Goal: Task Accomplishment & Management: Use online tool/utility

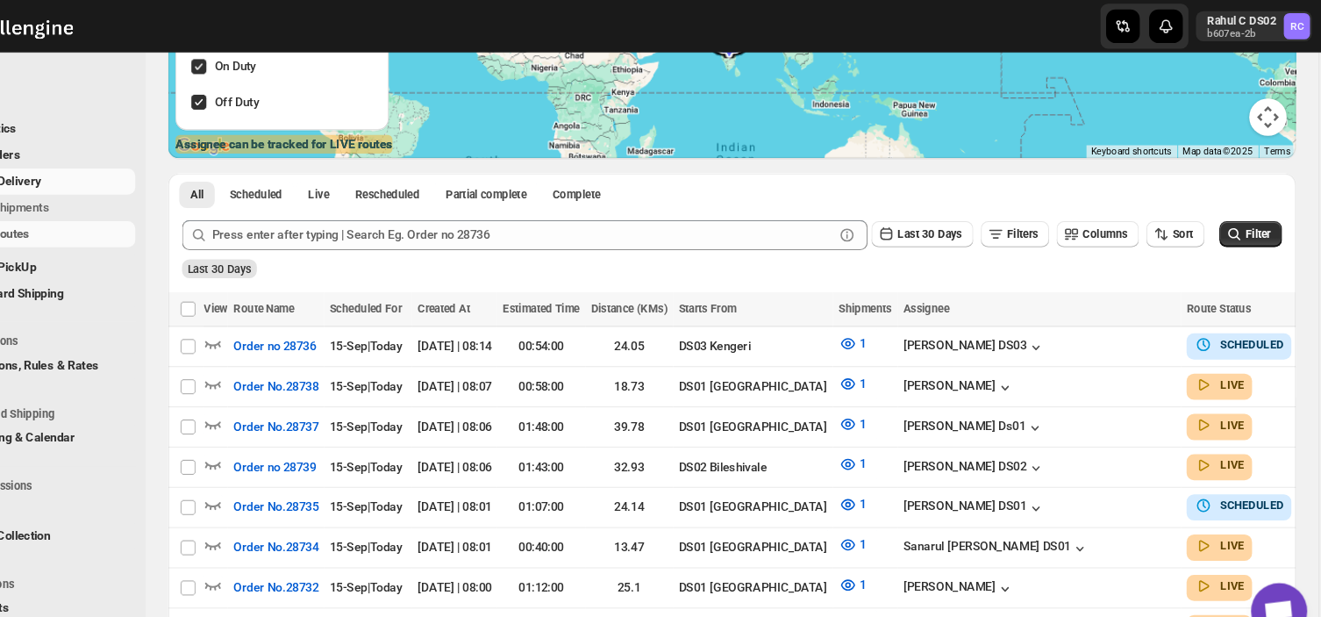
scroll to position [267, 0]
click at [141, 193] on span "Shipments" at bounding box center [132, 195] width 131 height 18
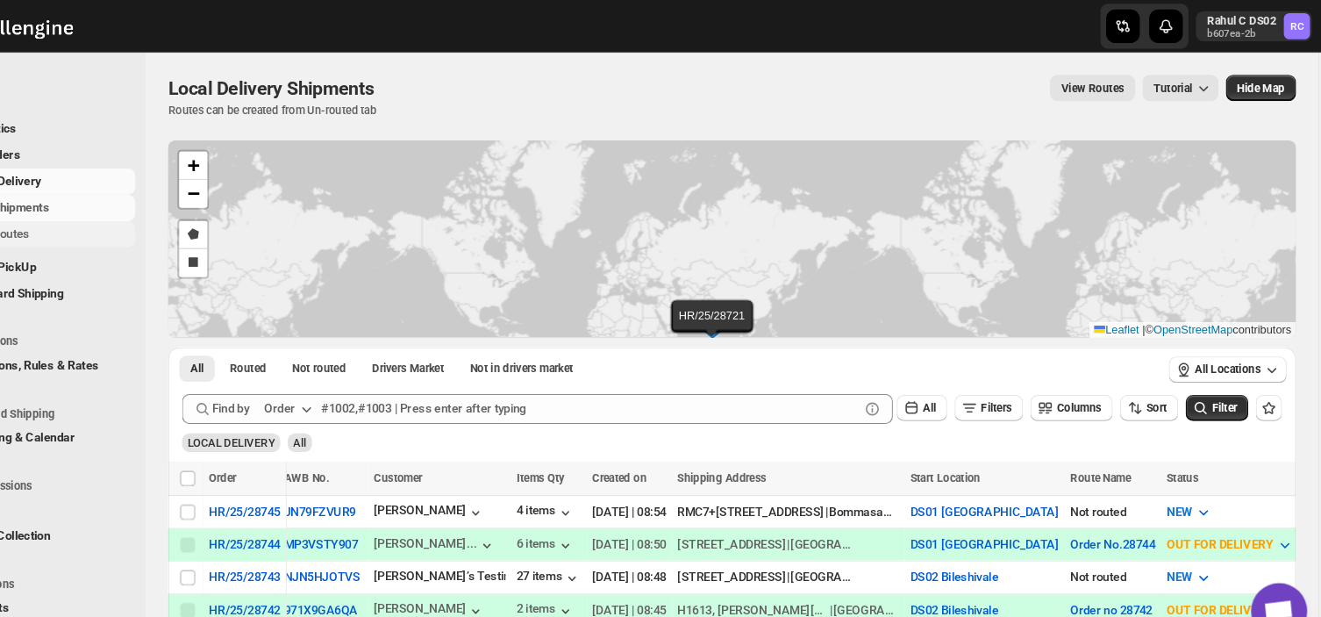
click at [99, 220] on span "Routes" at bounding box center [84, 218] width 35 height 13
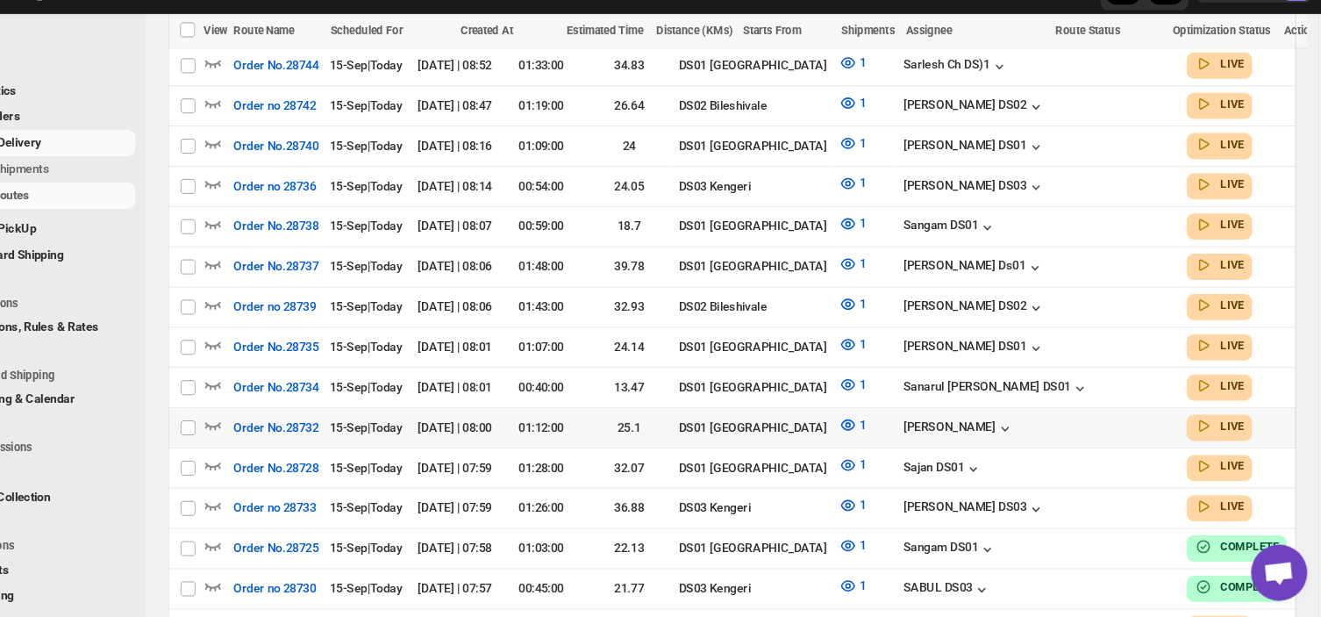
scroll to position [495, 0]
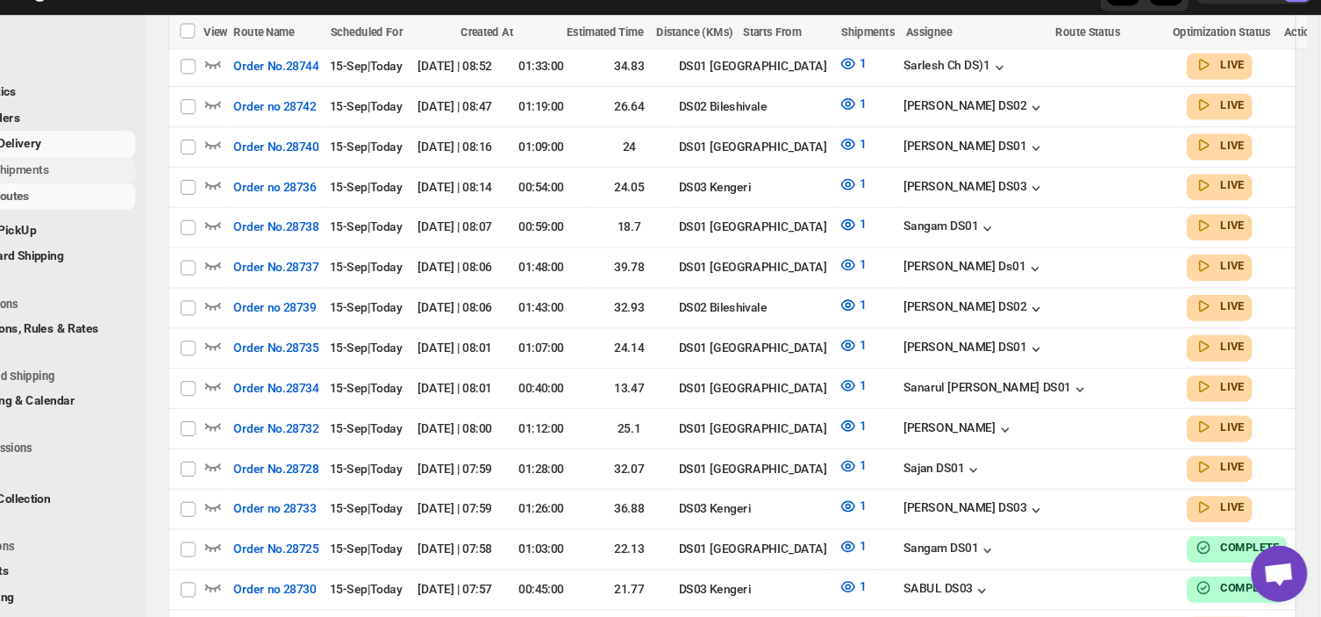
click at [132, 196] on span "Shipments" at bounding box center [132, 195] width 131 height 18
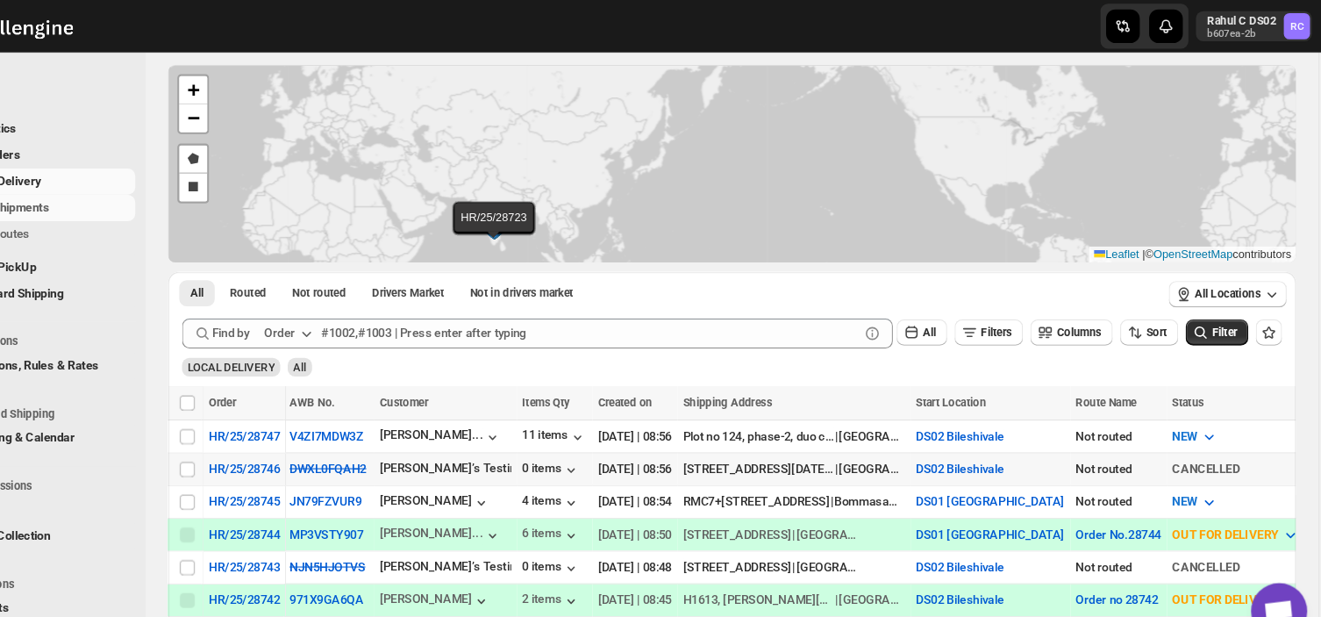
scroll to position [0, 2]
click at [105, 218] on span "Routes" at bounding box center [132, 220] width 131 height 18
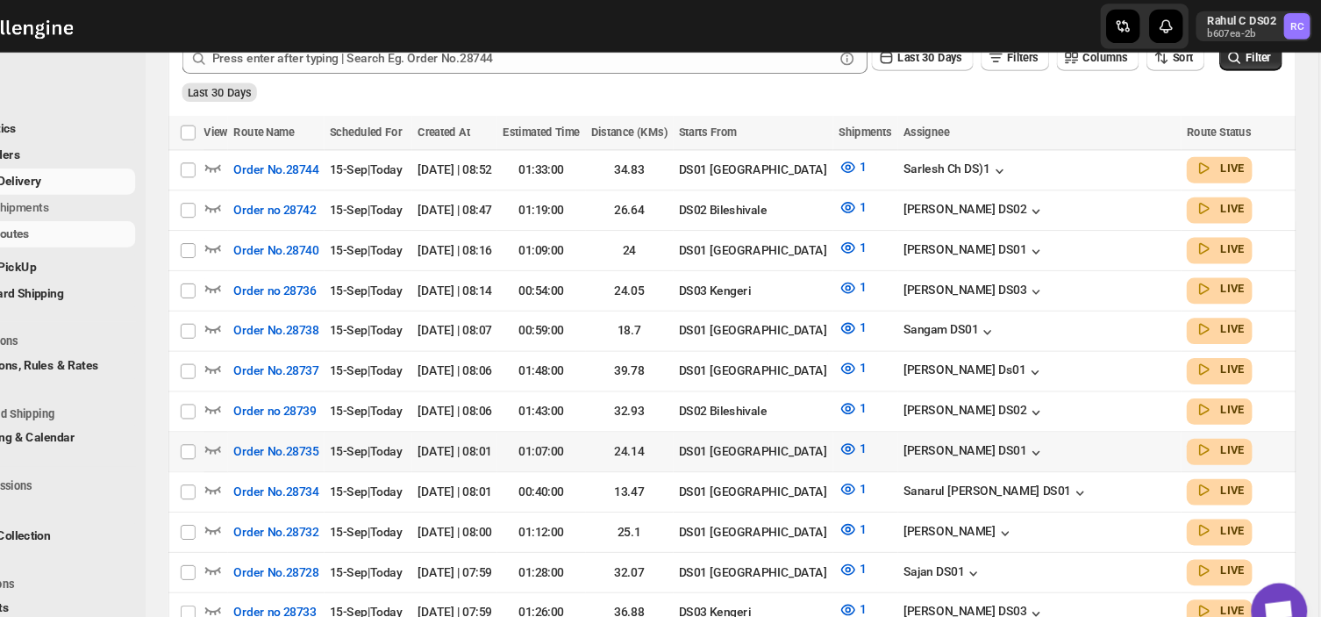
scroll to position [411, 0]
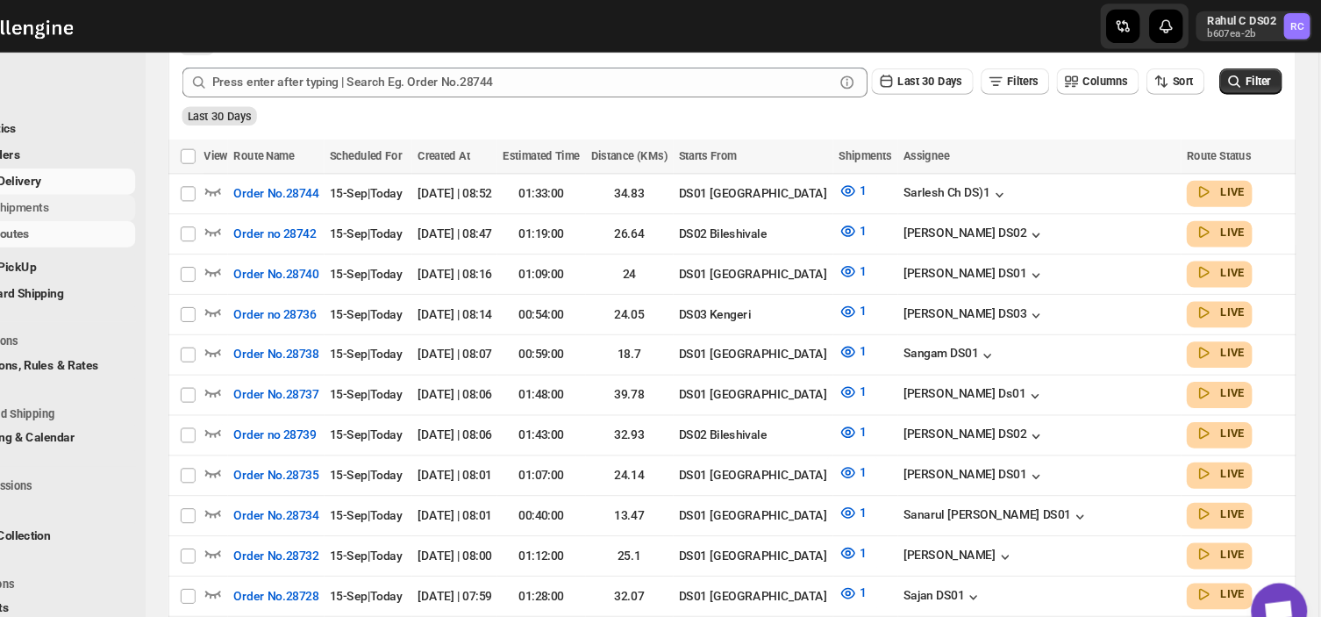
click at [133, 190] on span "Shipments" at bounding box center [132, 195] width 131 height 18
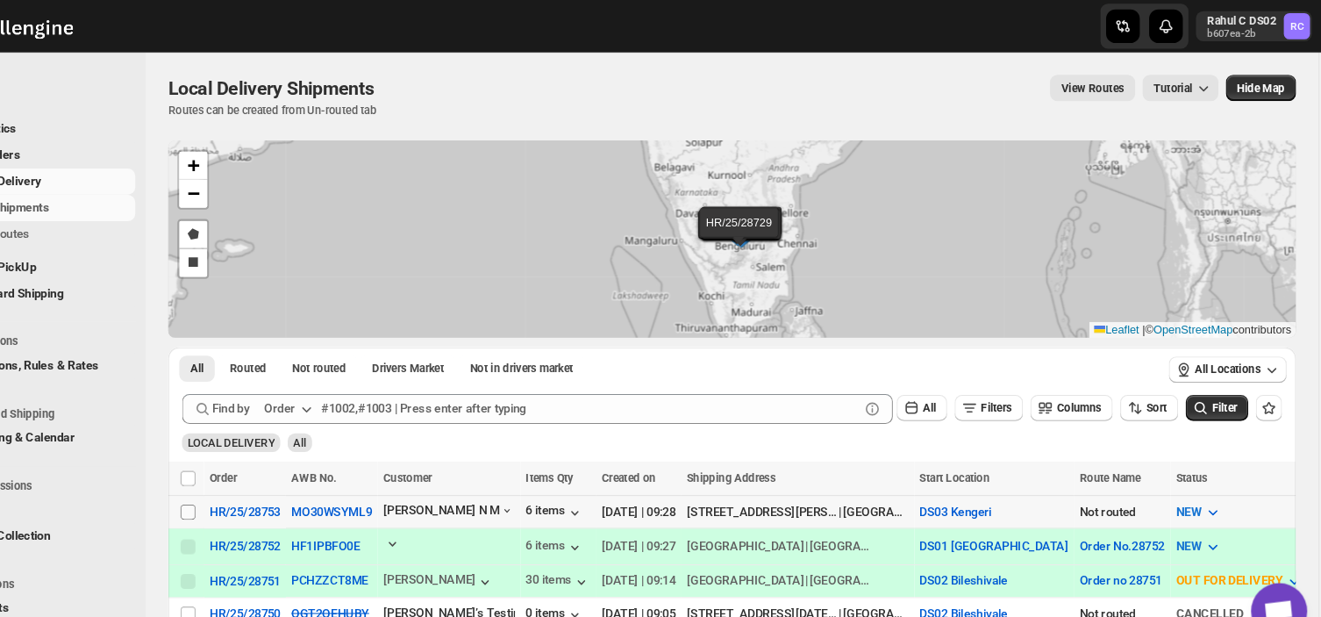
click at [248, 481] on input "Select shipment" at bounding box center [250, 480] width 14 height 14
checkbox input "true"
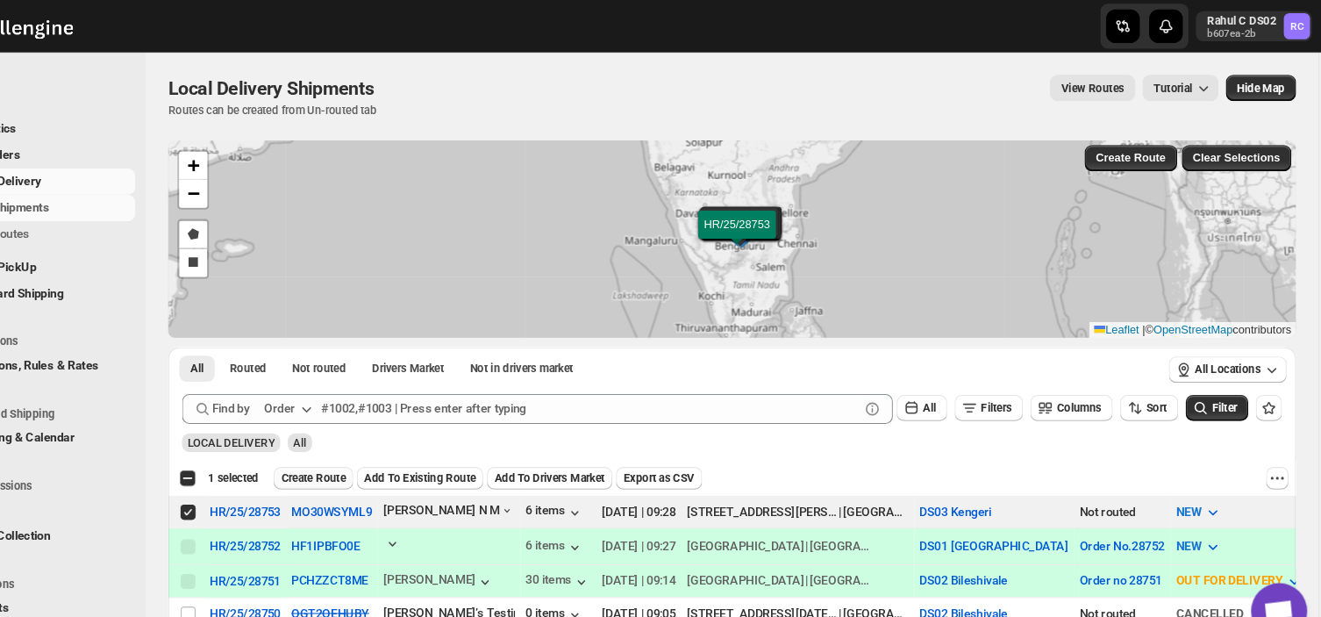
click at [373, 449] on span "Create Route" at bounding box center [368, 448] width 61 height 14
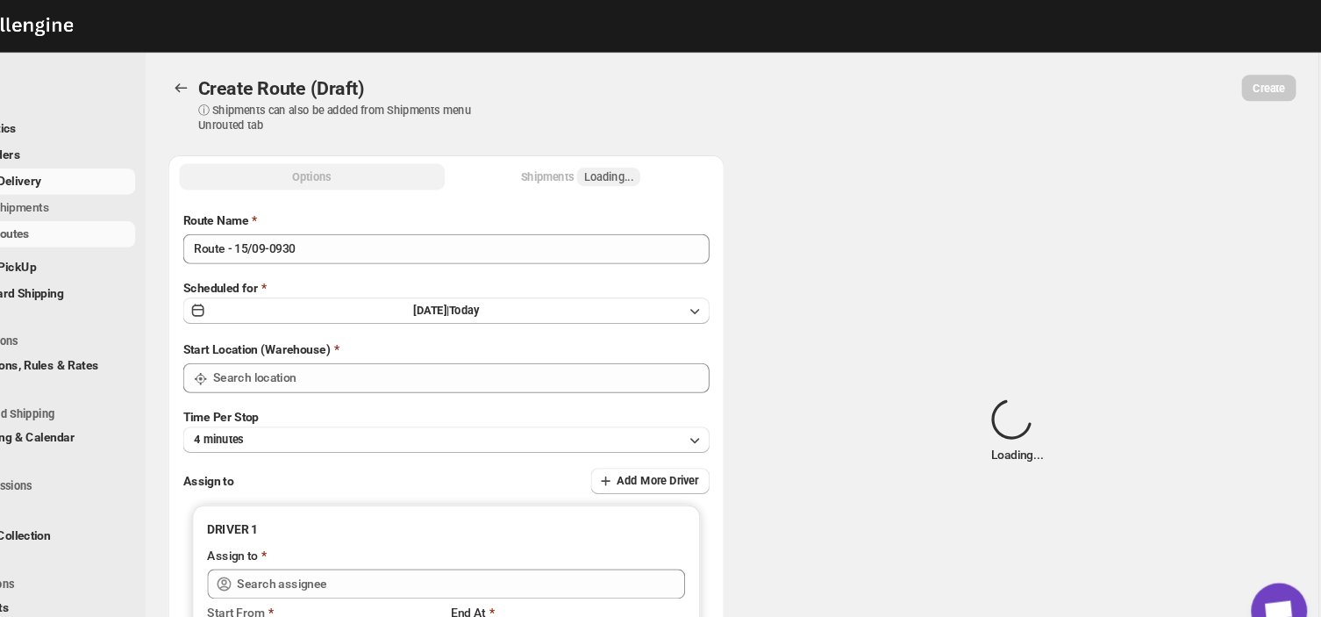
type input "Route - 15/09-0930"
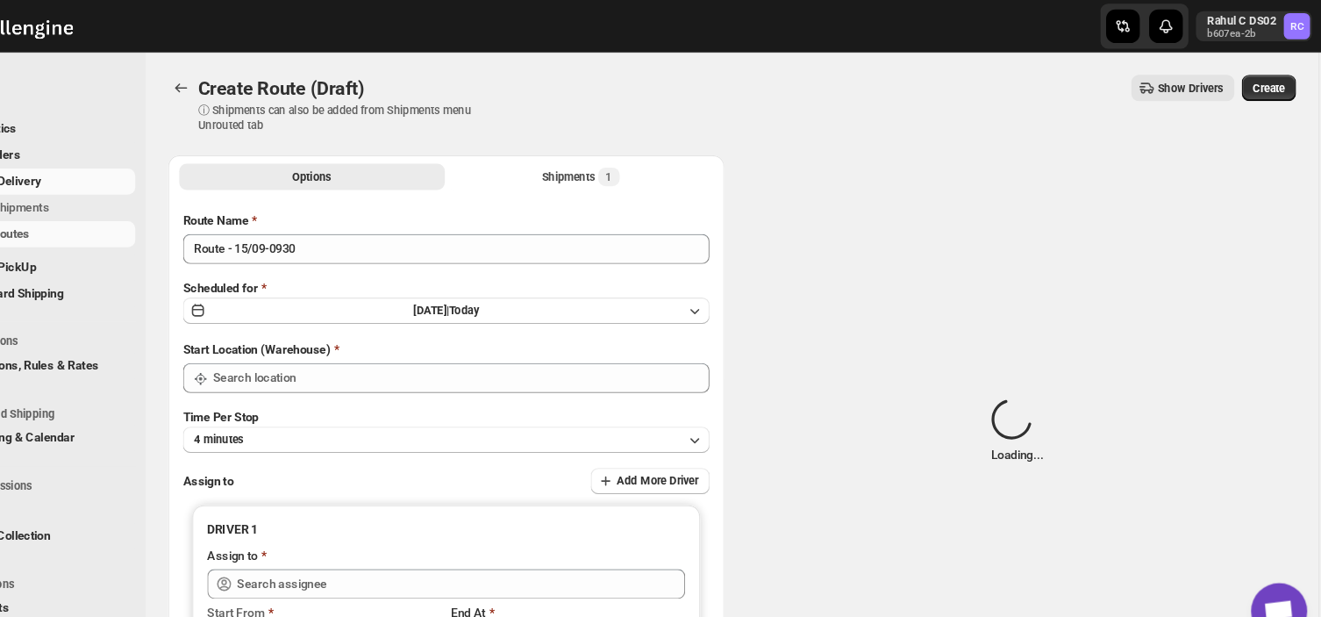
type input "DS03 Kengeri"
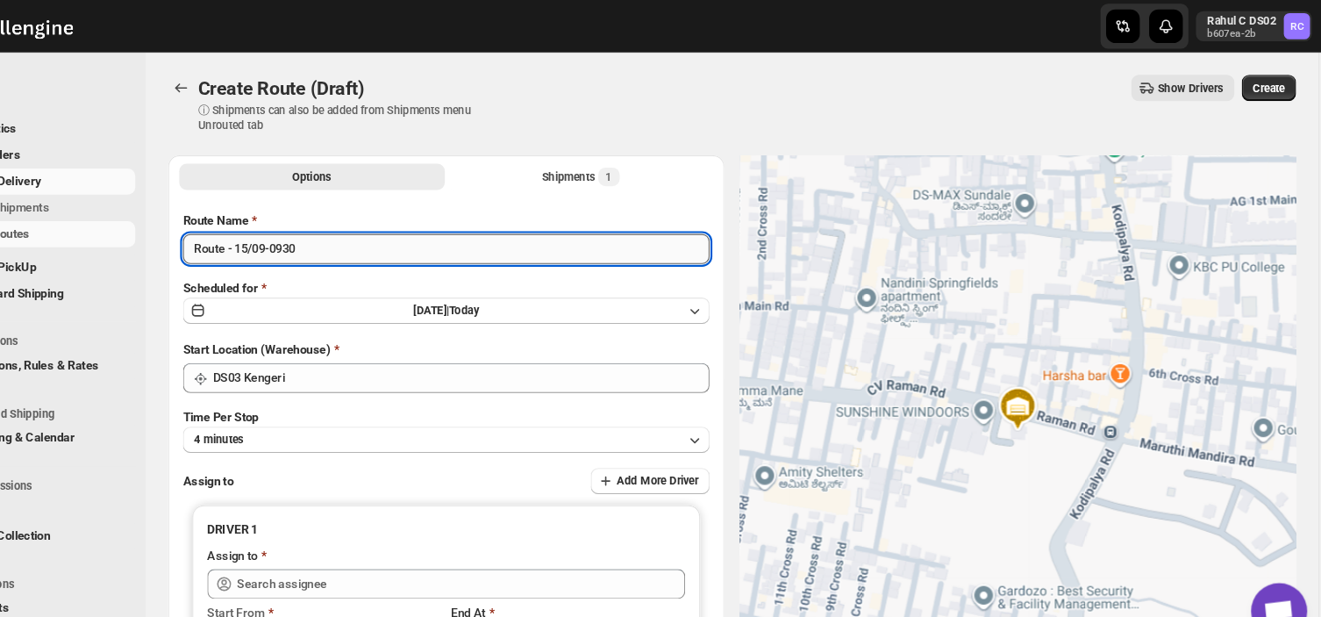
click at [361, 233] on input "Route - 15/09-0930" at bounding box center [493, 233] width 494 height 28
type input "R"
type input "Order no 28753"
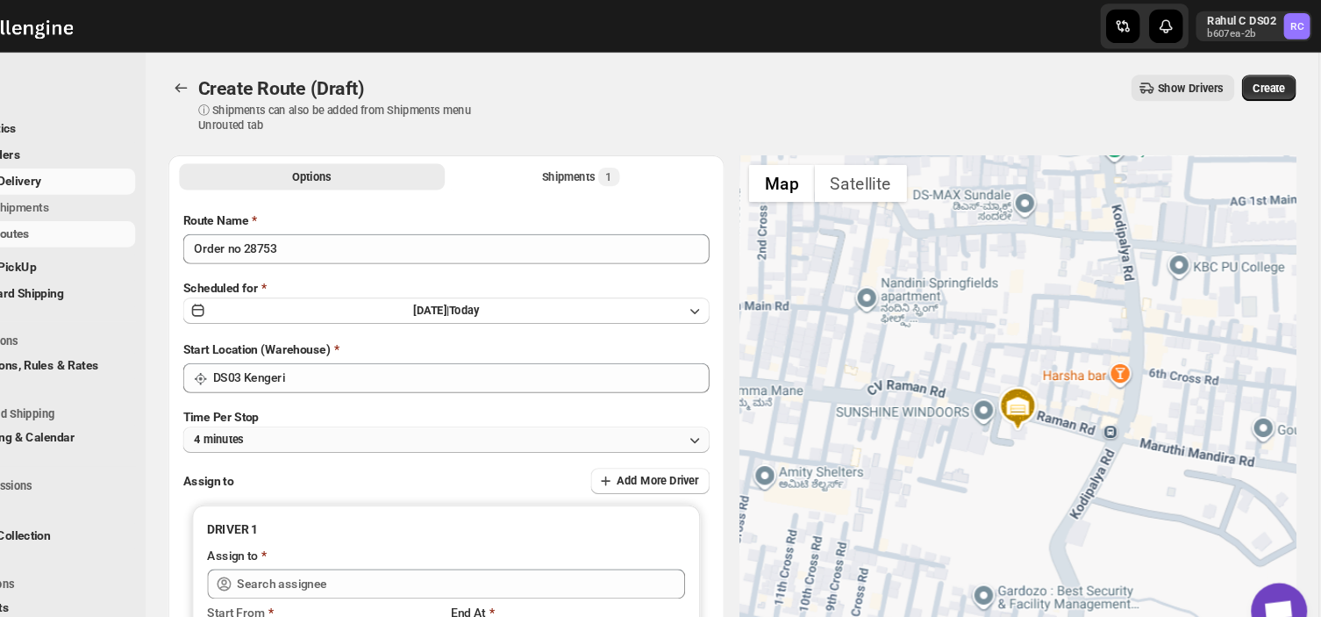
click at [317, 411] on button "4 minutes" at bounding box center [493, 412] width 494 height 25
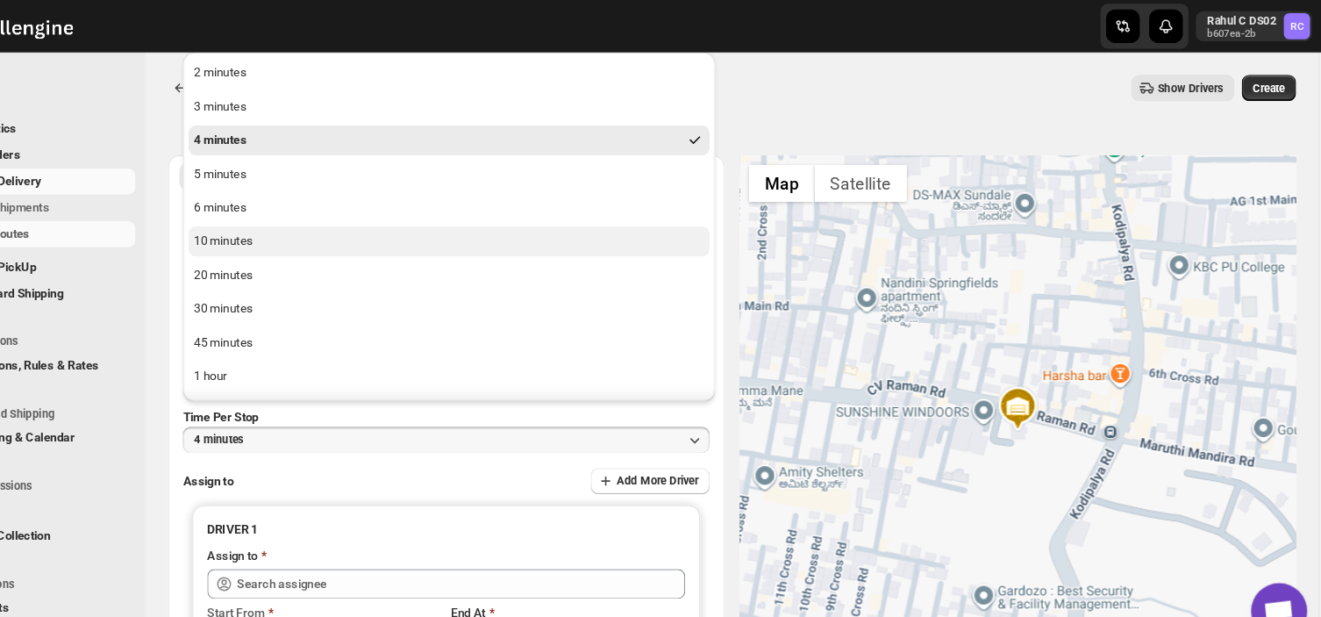
click at [293, 223] on div "10 minutes" at bounding box center [283, 227] width 55 height 18
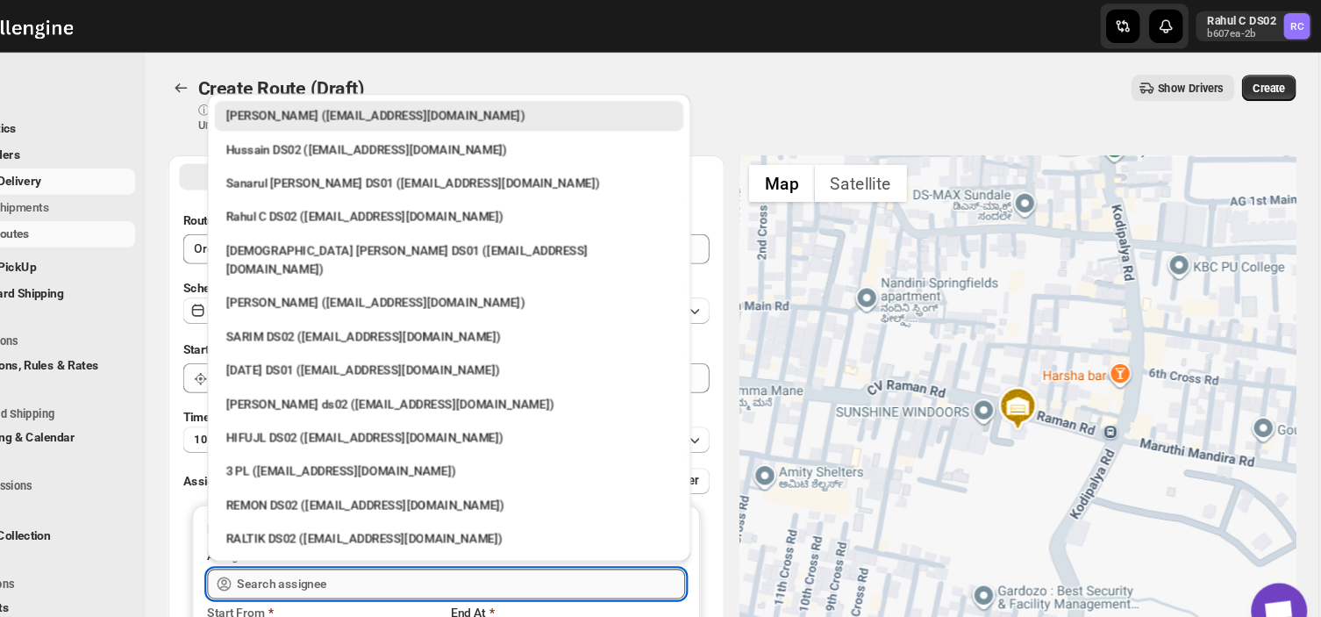
click at [389, 549] on input "text" at bounding box center [506, 547] width 420 height 28
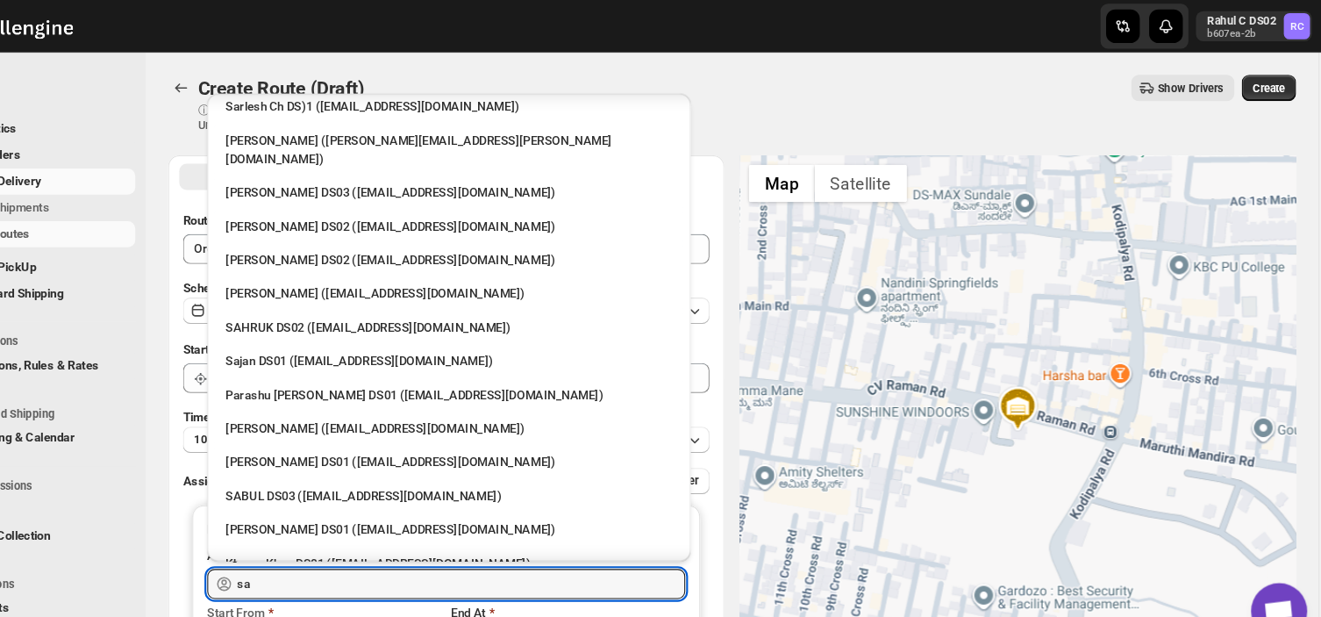
scroll to position [188, 0]
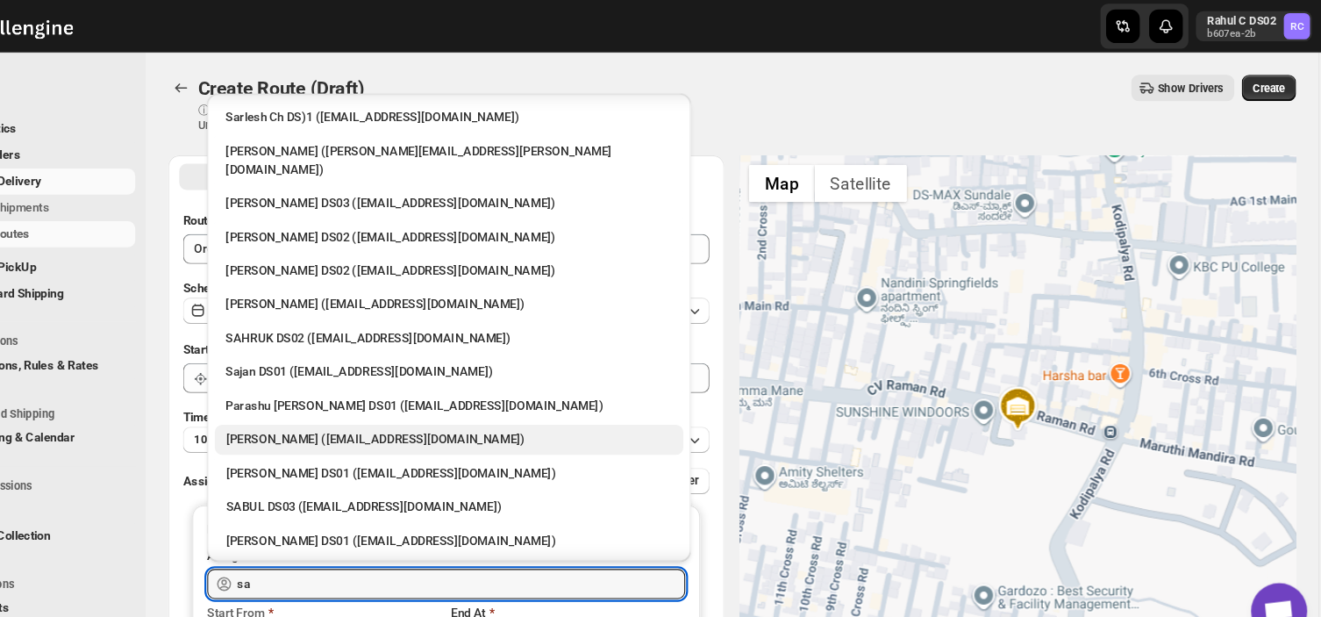
click at [356, 403] on div "[PERSON_NAME] ([EMAIL_ADDRESS][DOMAIN_NAME])" at bounding box center [495, 412] width 418 height 18
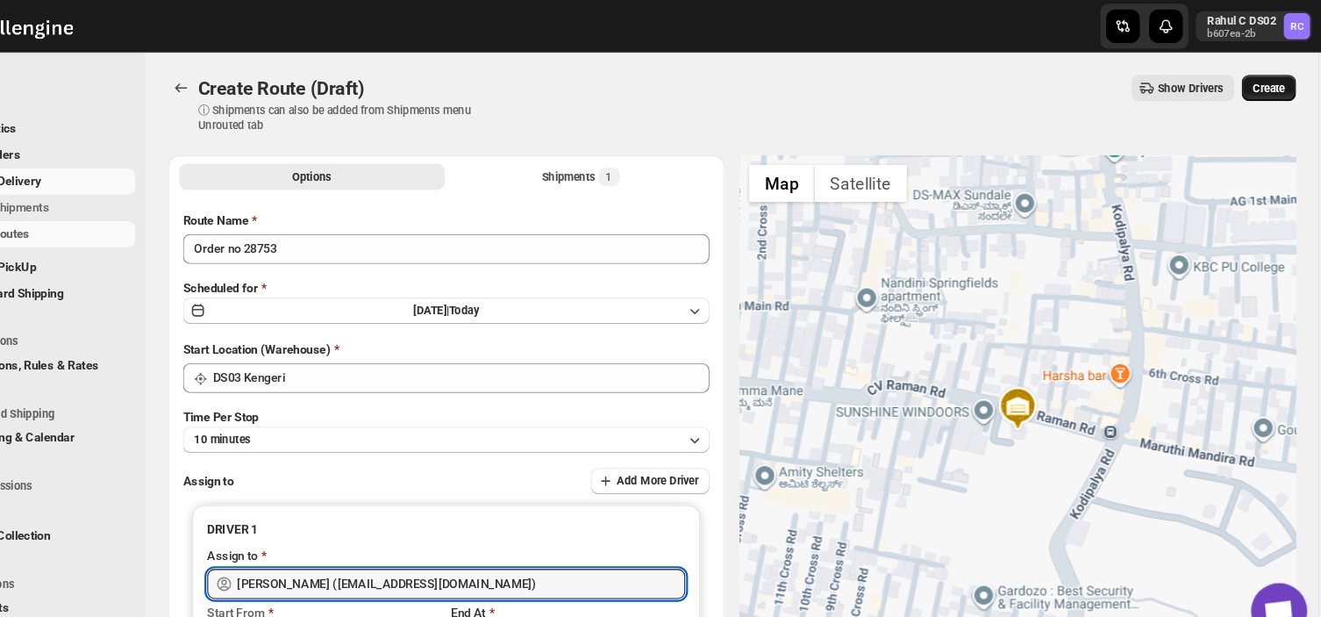
type input "[PERSON_NAME] ([EMAIL_ADDRESS][DOMAIN_NAME])"
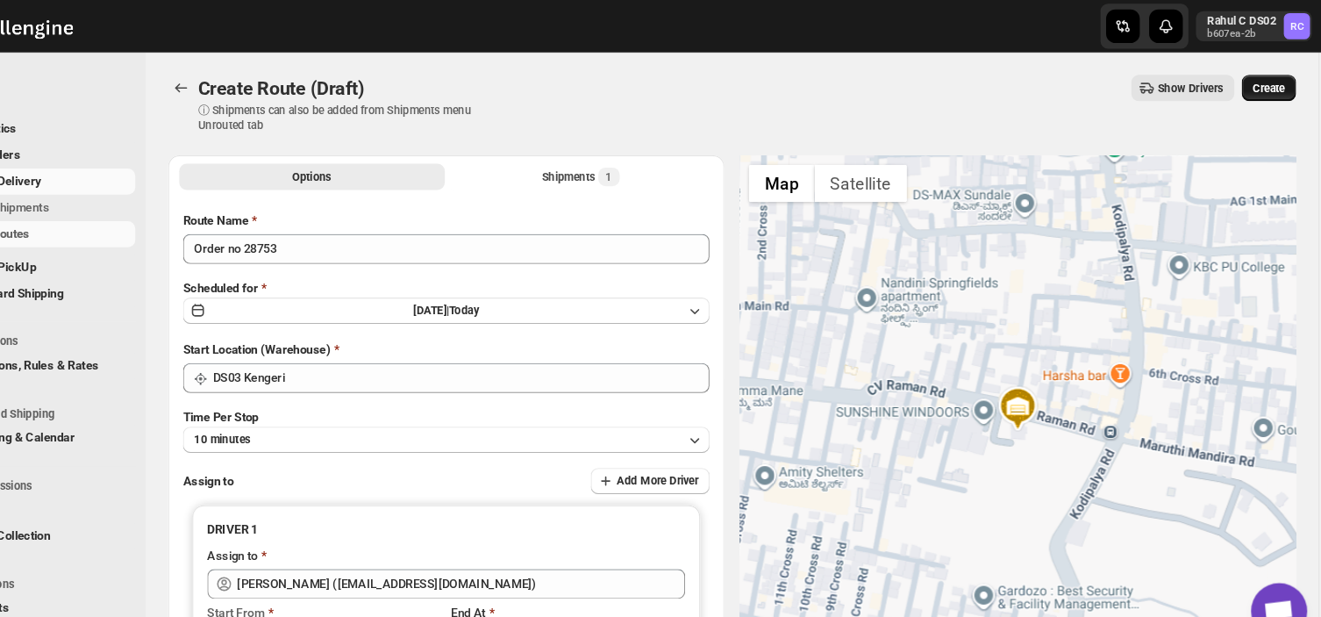
click at [1279, 76] on span "Create" at bounding box center [1264, 82] width 30 height 14
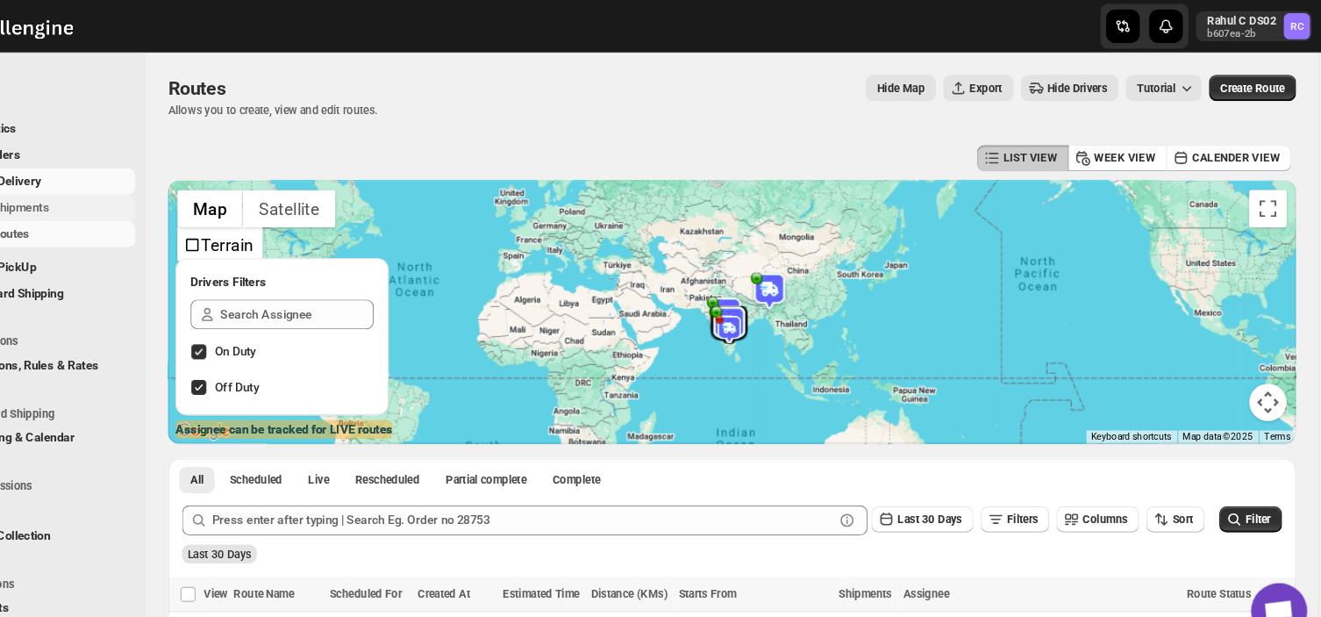
click at [139, 194] on span "Shipments" at bounding box center [132, 195] width 131 height 18
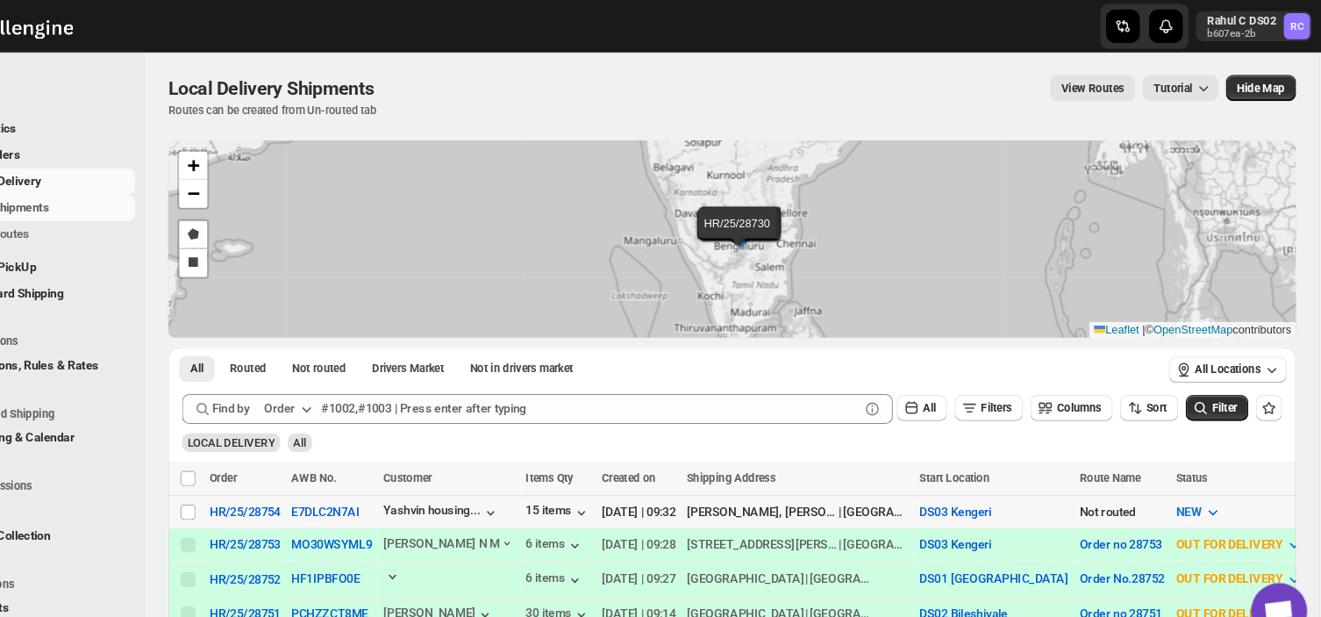
click at [249, 469] on td "Select shipment" at bounding box center [248, 479] width 33 height 31
checkbox input "true"
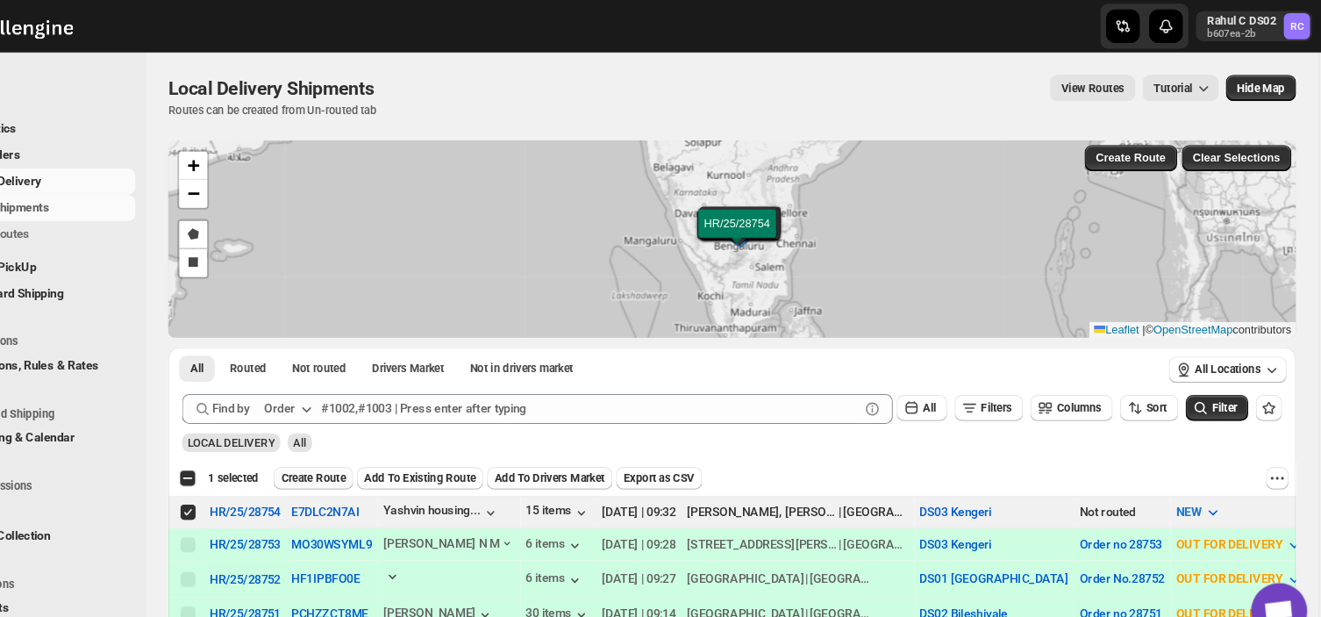
click at [368, 445] on span "Create Route" at bounding box center [368, 448] width 61 height 14
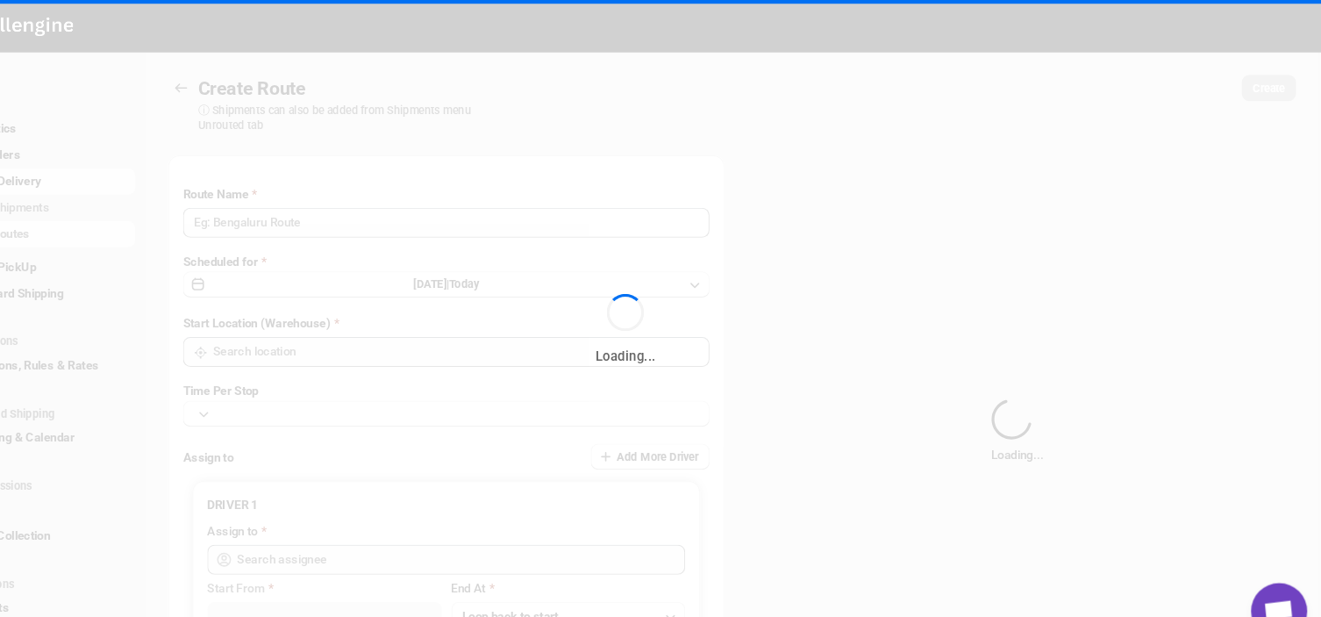
type input "Route - 15/09-0936"
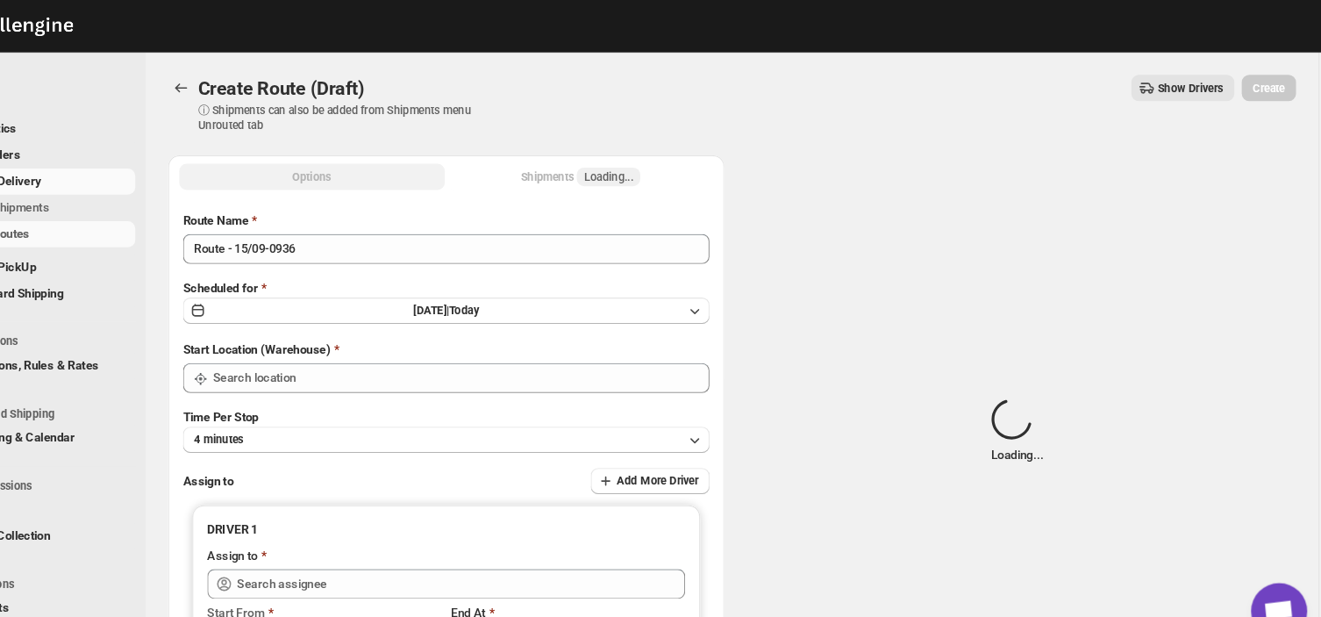
type input "DS03 Kengeri"
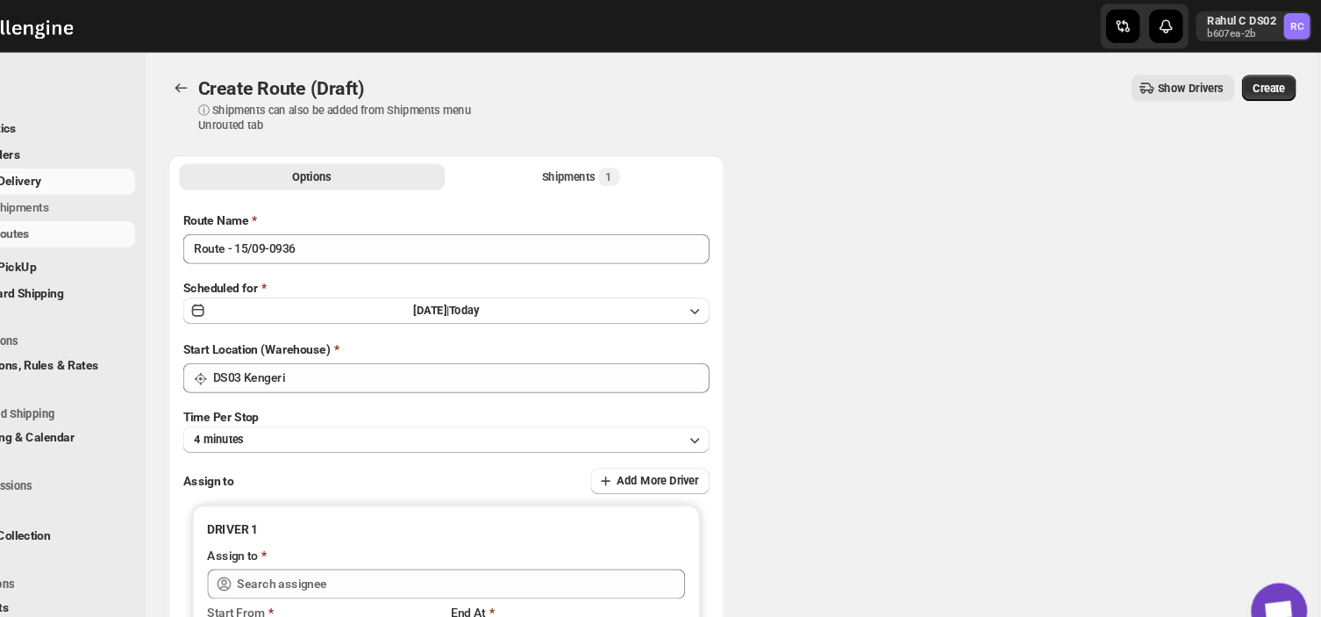
type input "DS03 Kengeri"
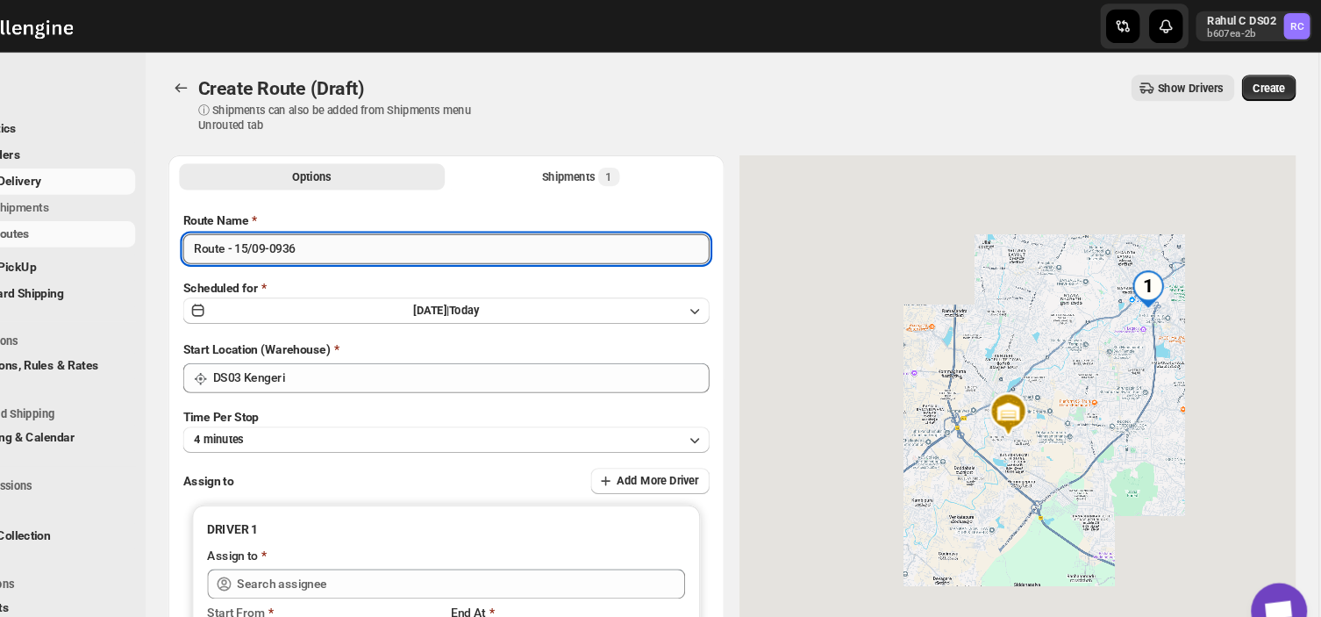
click at [360, 234] on input "Route - 15/09-0936" at bounding box center [493, 233] width 494 height 28
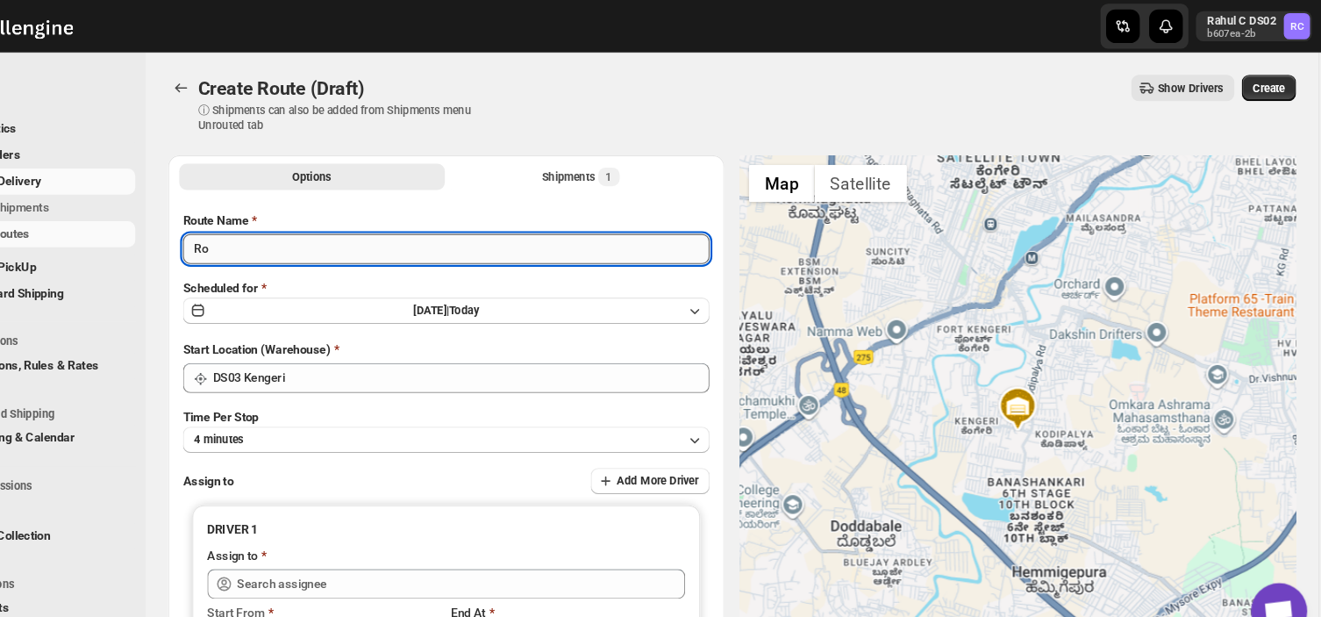
type input "R"
type input "Order no 28754"
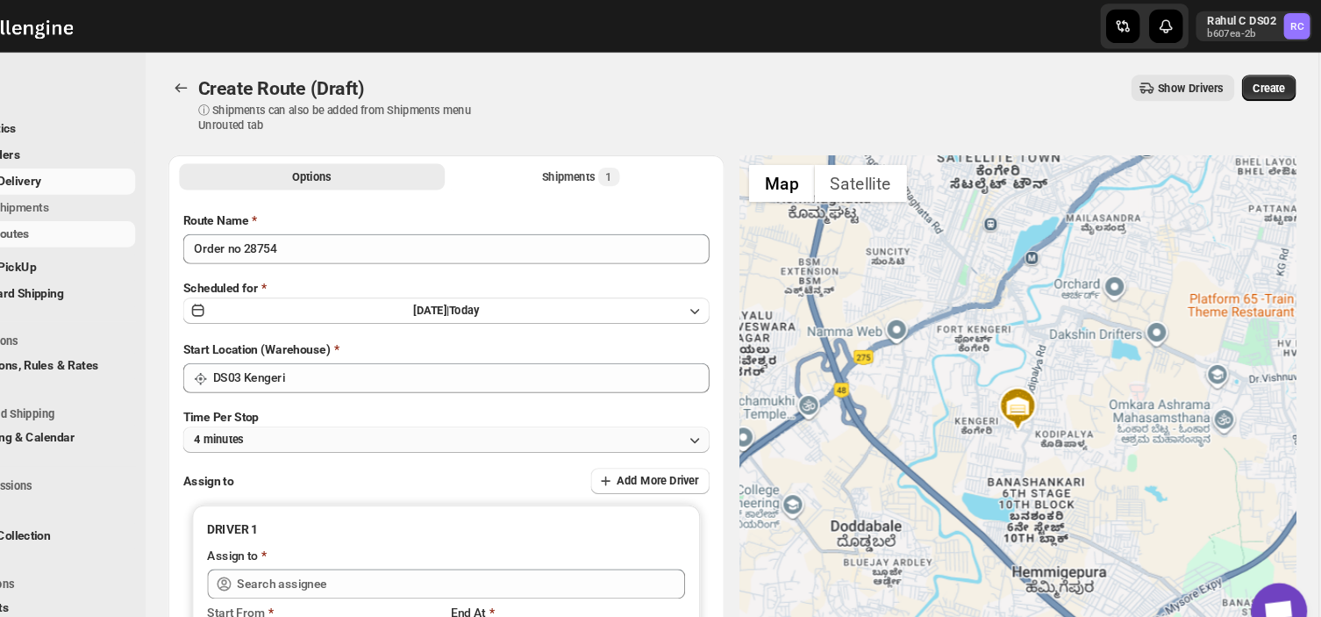
click at [367, 419] on button "4 minutes" at bounding box center [493, 412] width 494 height 25
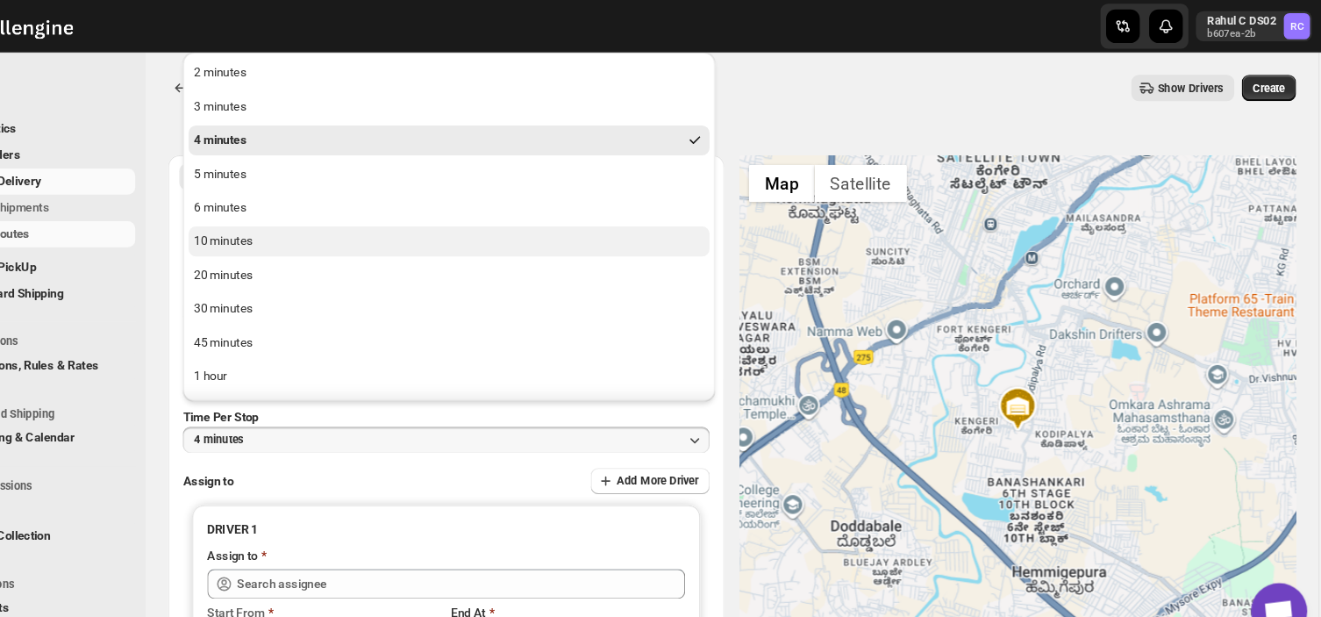
click at [316, 218] on button "10 minutes" at bounding box center [495, 226] width 489 height 28
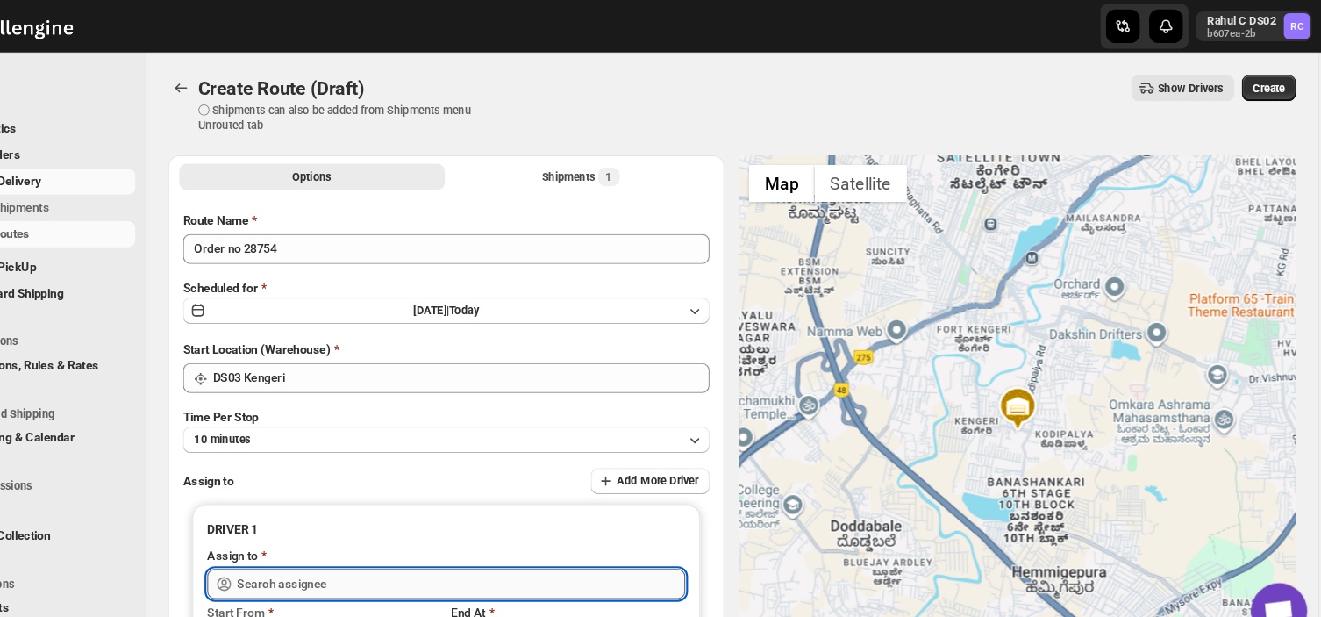
click at [395, 546] on input "text" at bounding box center [506, 547] width 420 height 28
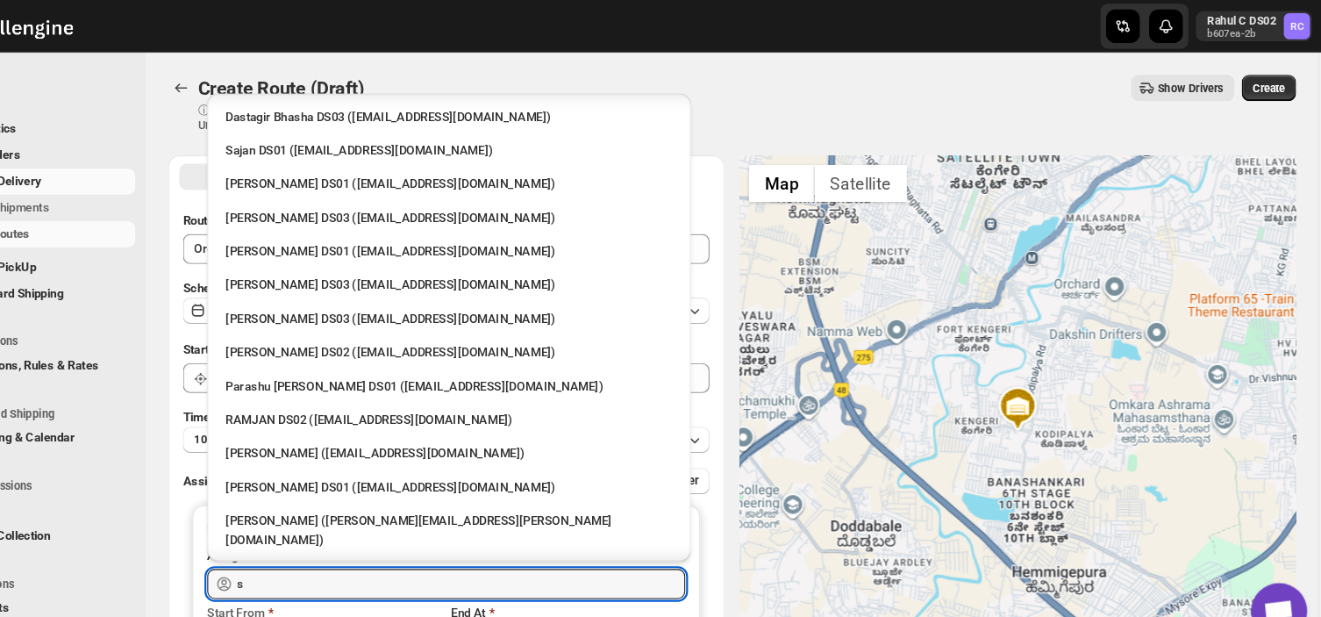
scroll to position [1050, 0]
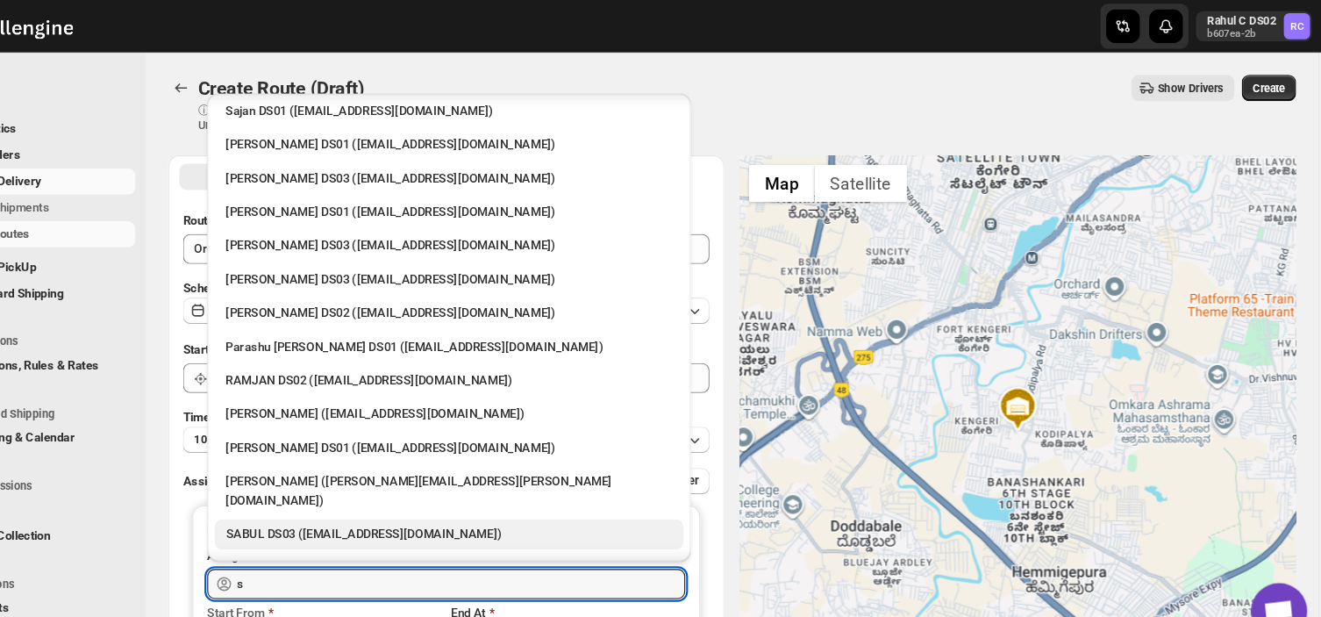
click at [423, 492] on div "SABUL DS03 ([EMAIL_ADDRESS][DOMAIN_NAME])" at bounding box center [495, 501] width 418 height 18
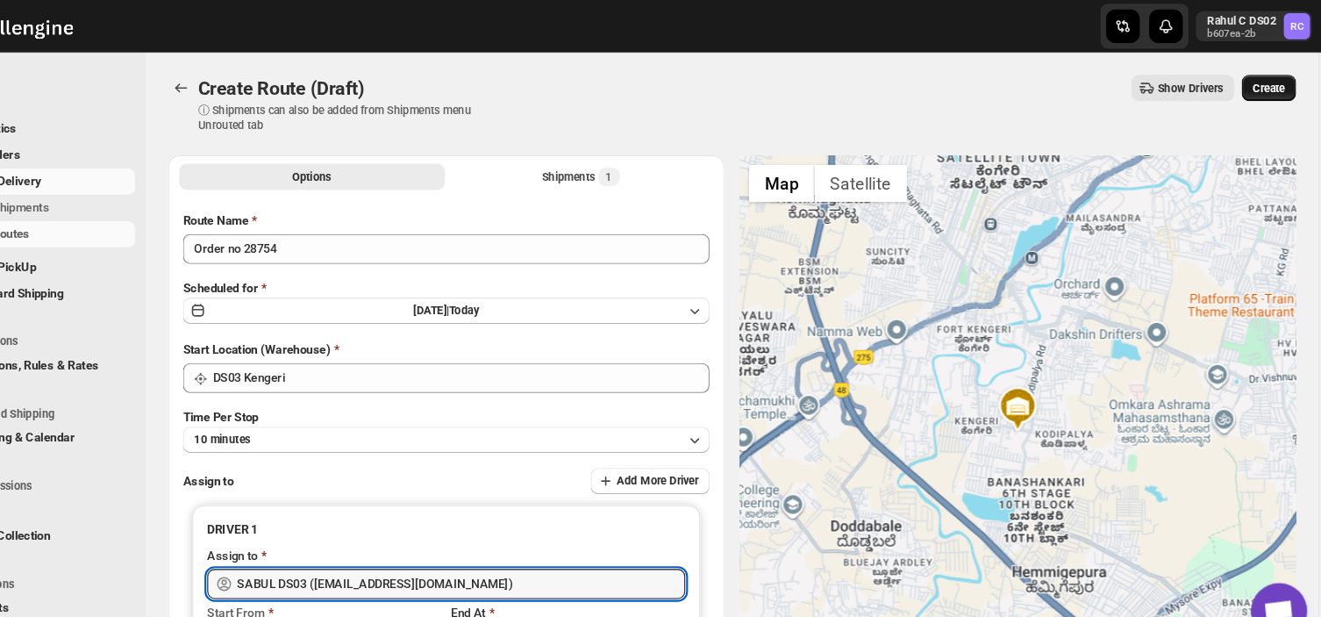
type input "SABUL DS03 ([EMAIL_ADDRESS][DOMAIN_NAME])"
click at [1273, 78] on span "Create" at bounding box center [1264, 82] width 30 height 14
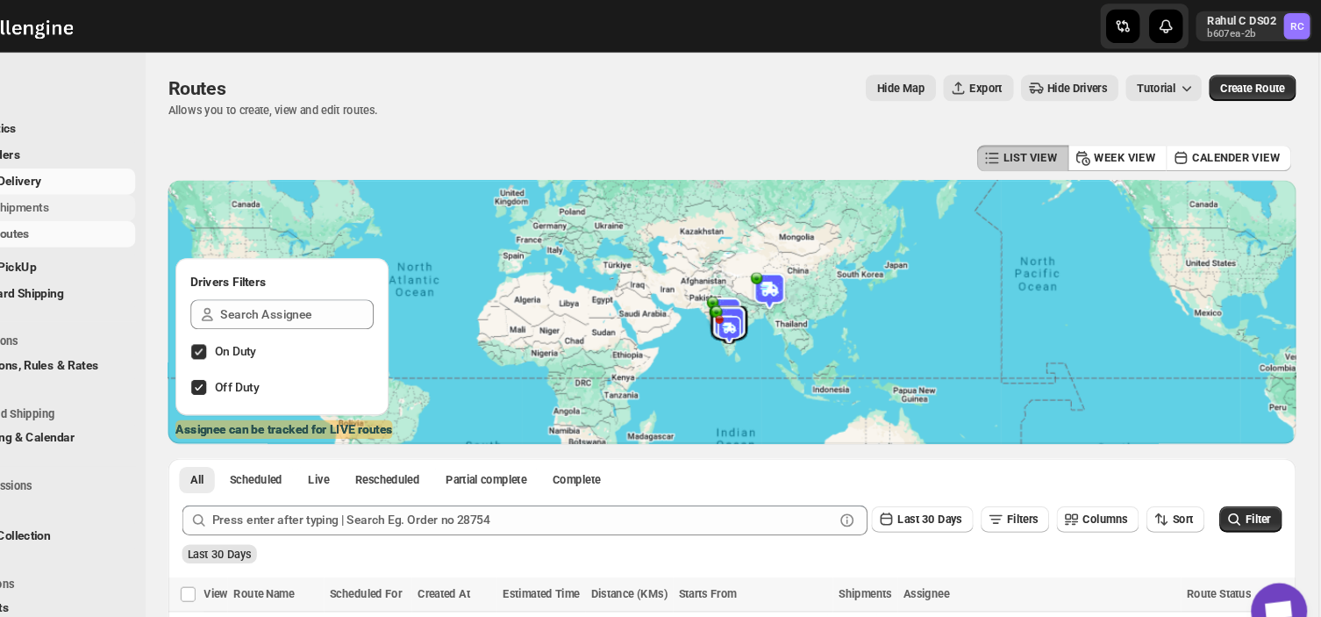
click at [133, 196] on span "Shipments" at bounding box center [132, 195] width 131 height 18
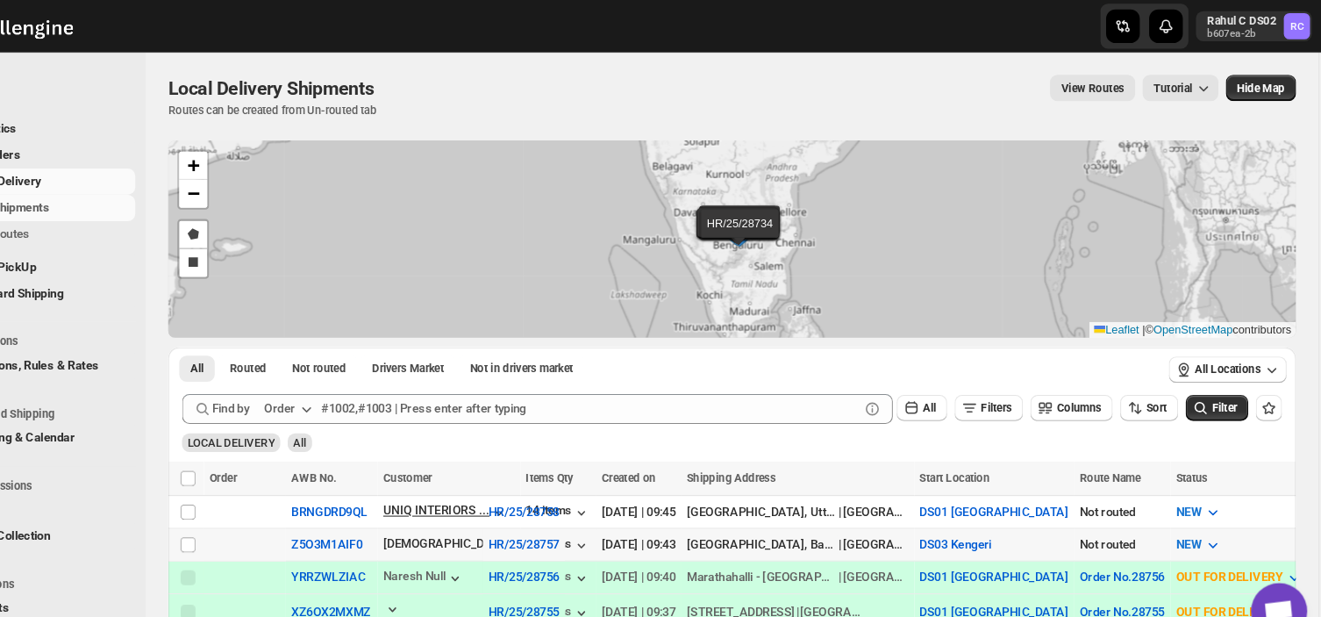
scroll to position [23, 0]
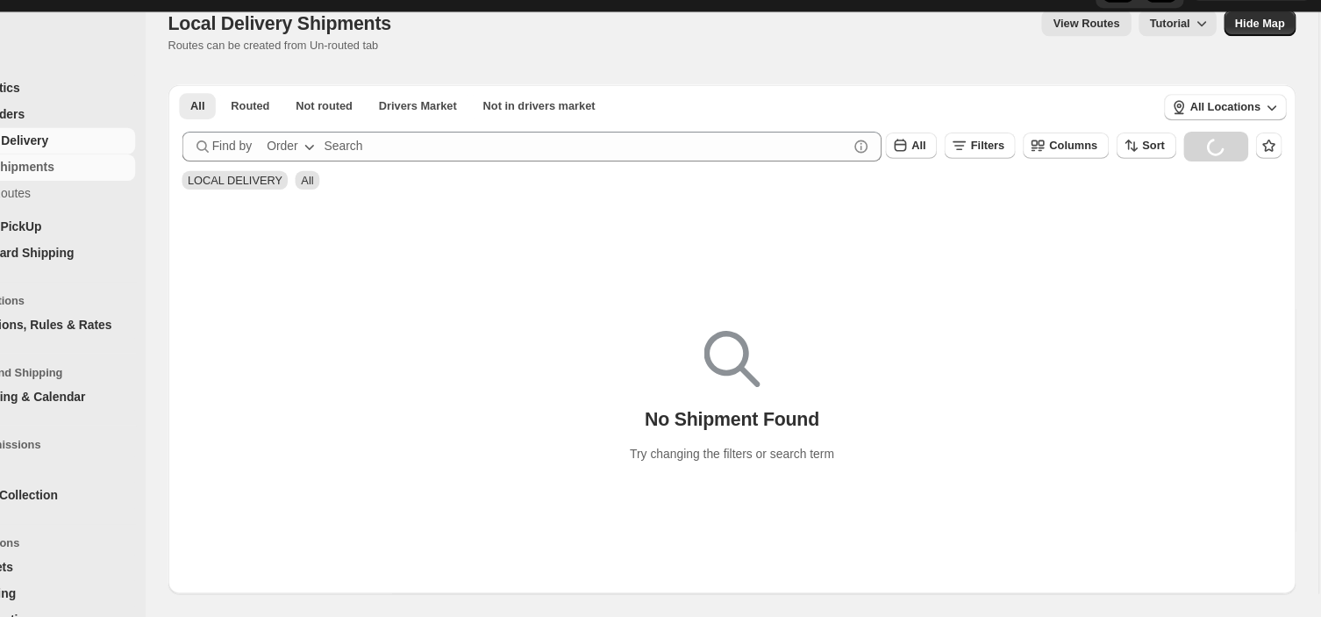
scroll to position [23, 0]
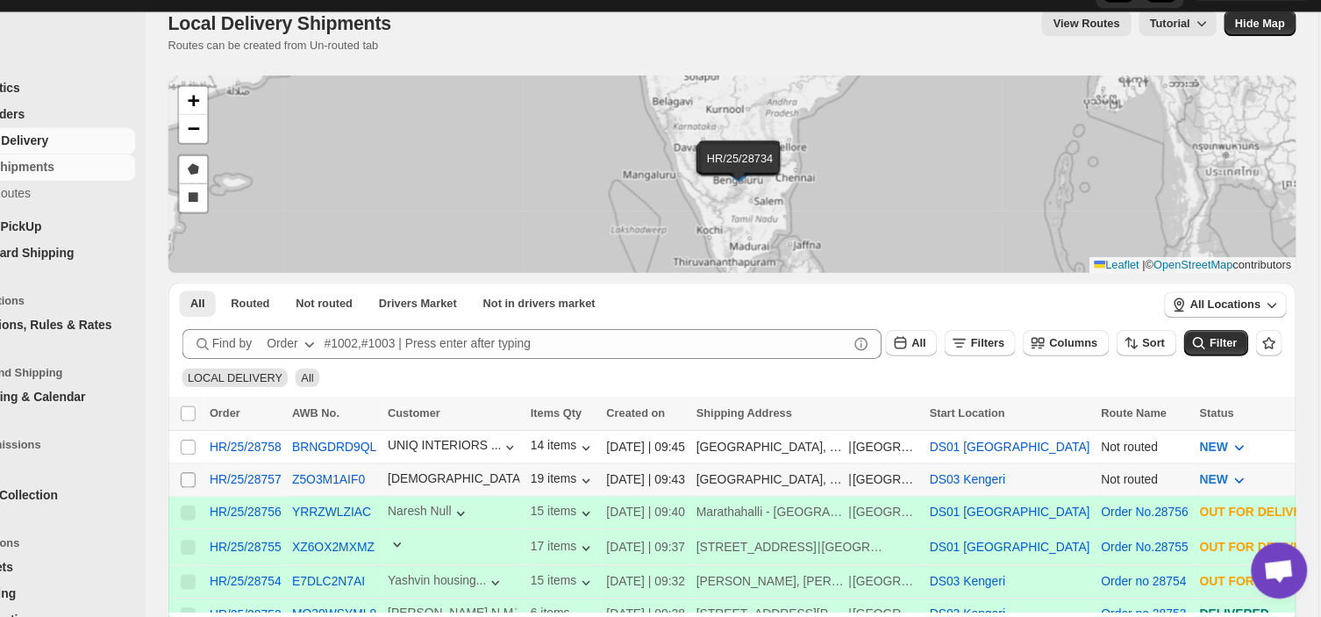
click at [249, 484] on input "Select shipment" at bounding box center [250, 488] width 14 height 14
checkbox input "true"
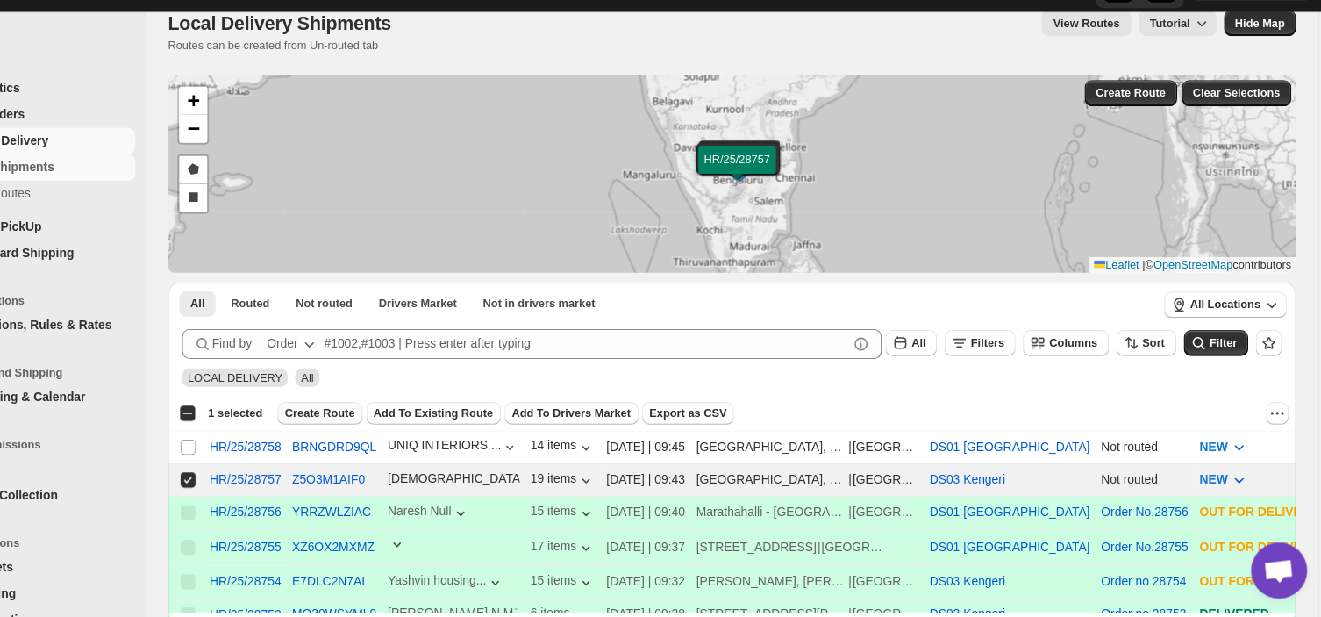
click at [370, 418] on span "Create Route" at bounding box center [374, 425] width 66 height 14
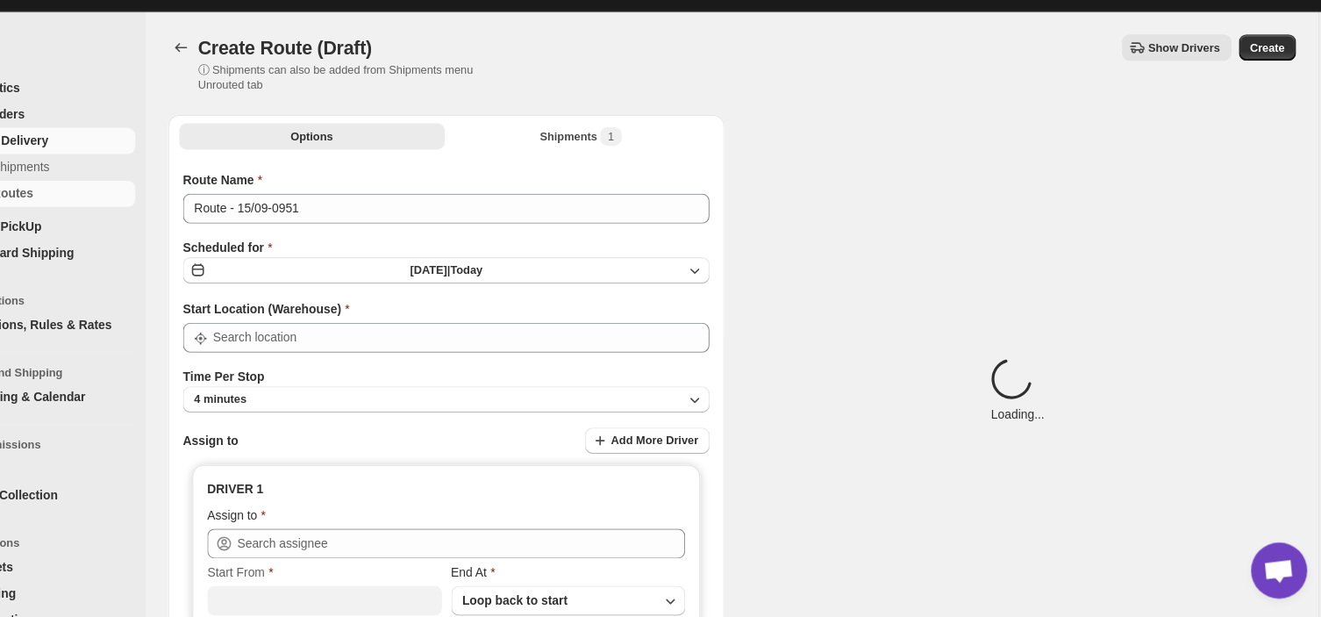
type input "DS03 Kengeri"
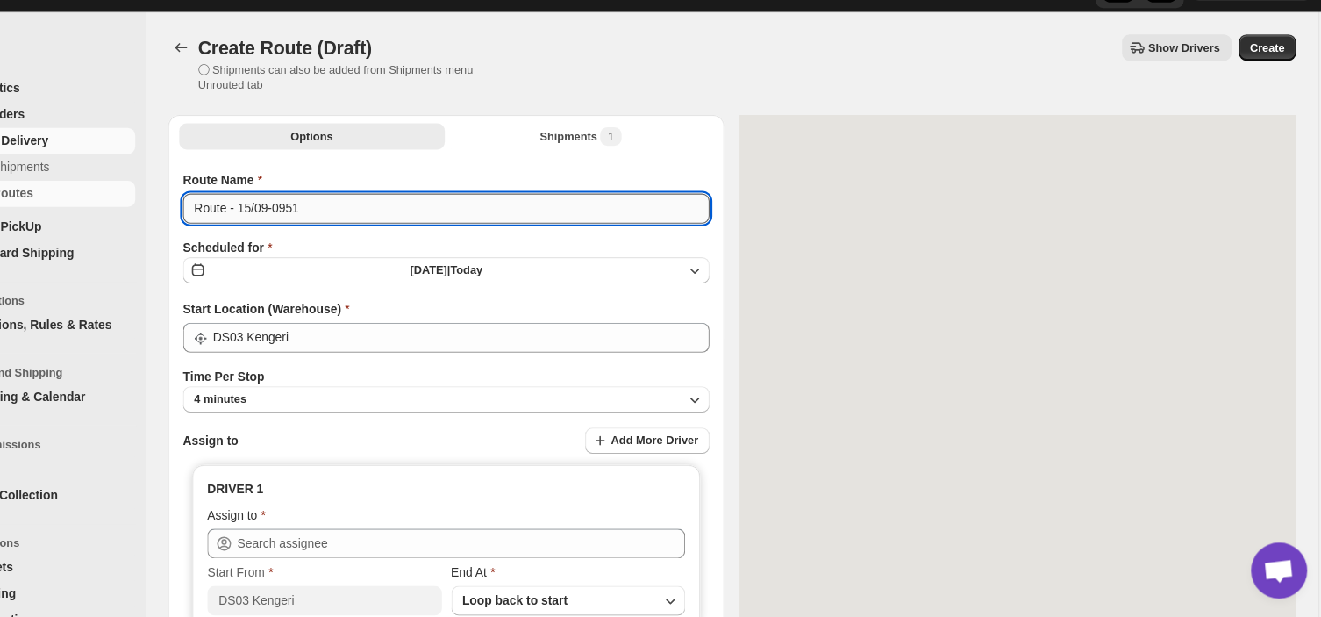
click at [366, 232] on input "Route - 15/09-0951" at bounding box center [493, 233] width 494 height 28
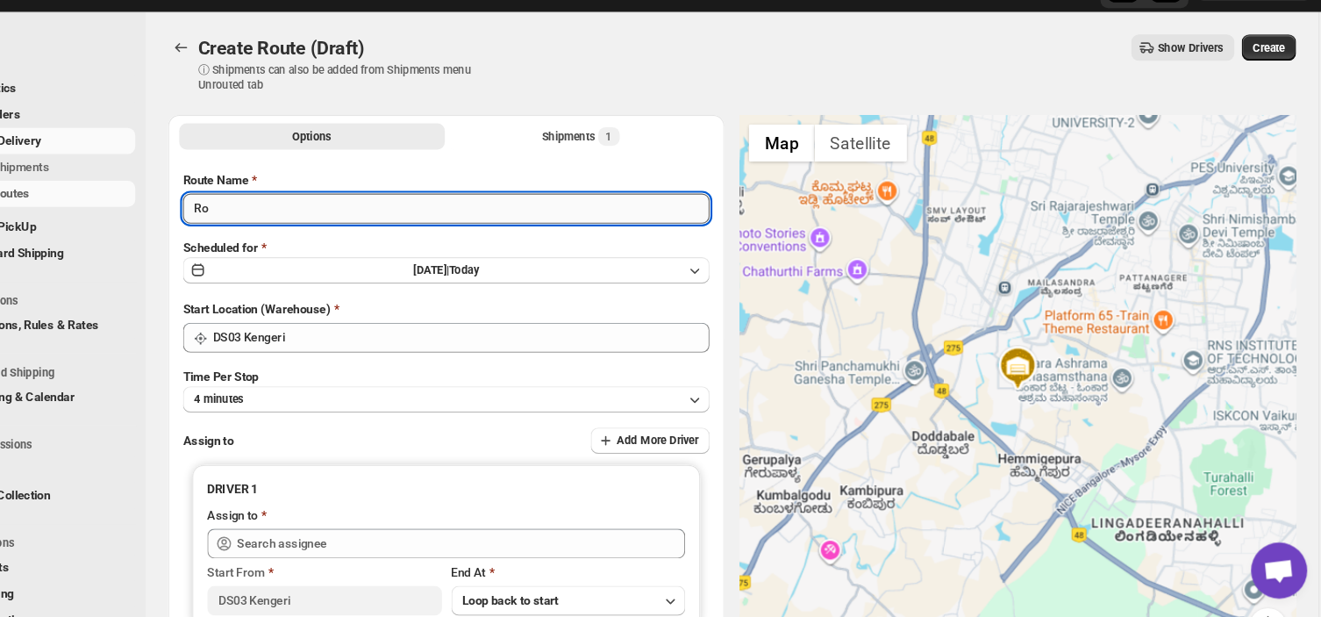
type input "R"
click at [396, 240] on input "Route Name" at bounding box center [493, 233] width 494 height 28
type input "0"
type input "Order no 28757"
click at [335, 409] on button "4 minutes" at bounding box center [493, 412] width 494 height 25
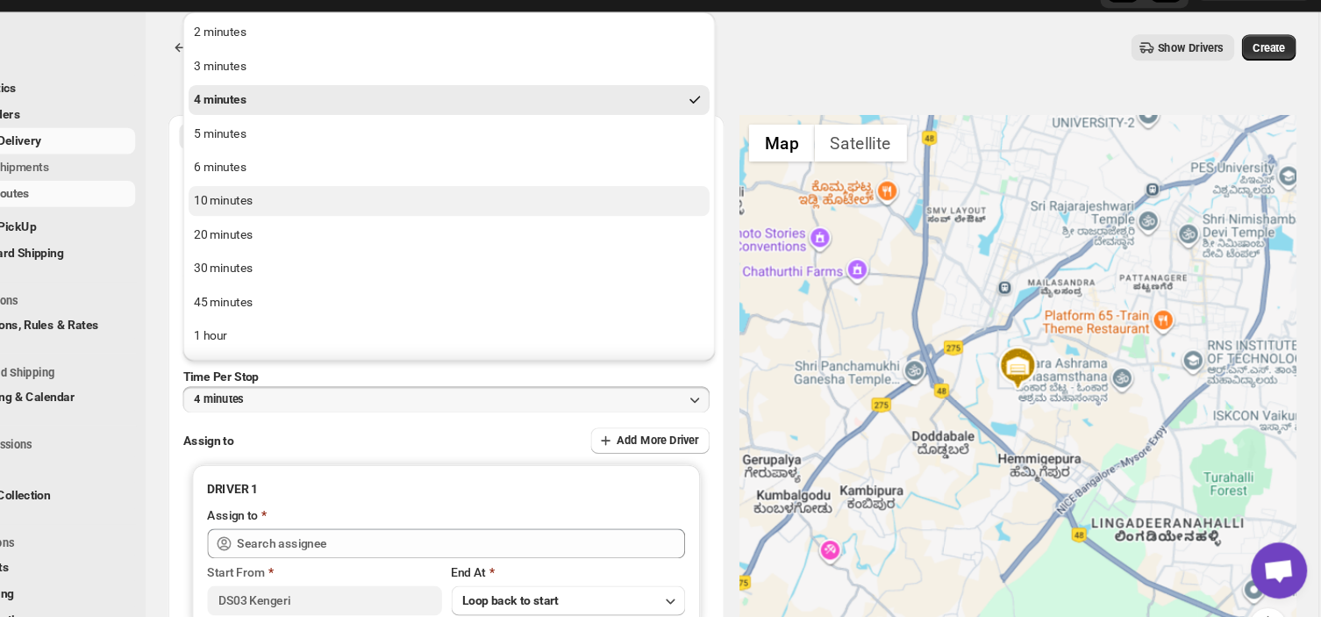
click at [310, 232] on div "10 minutes" at bounding box center [283, 227] width 55 height 18
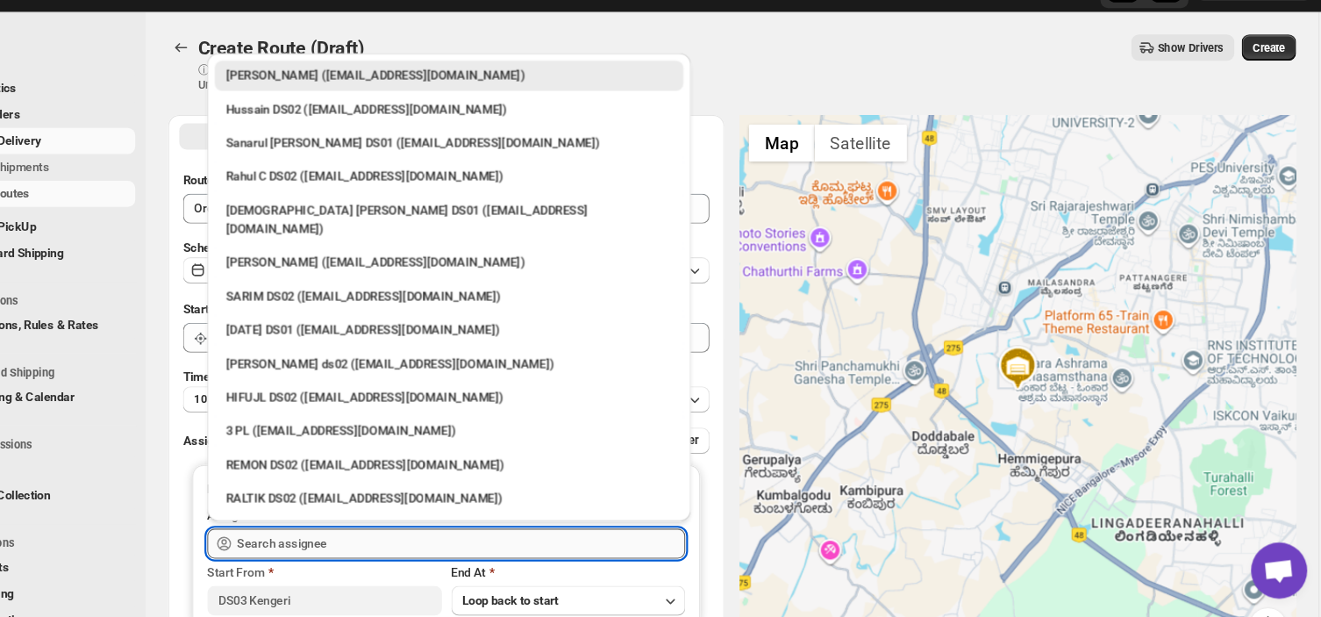
click at [386, 543] on input "text" at bounding box center [506, 547] width 420 height 28
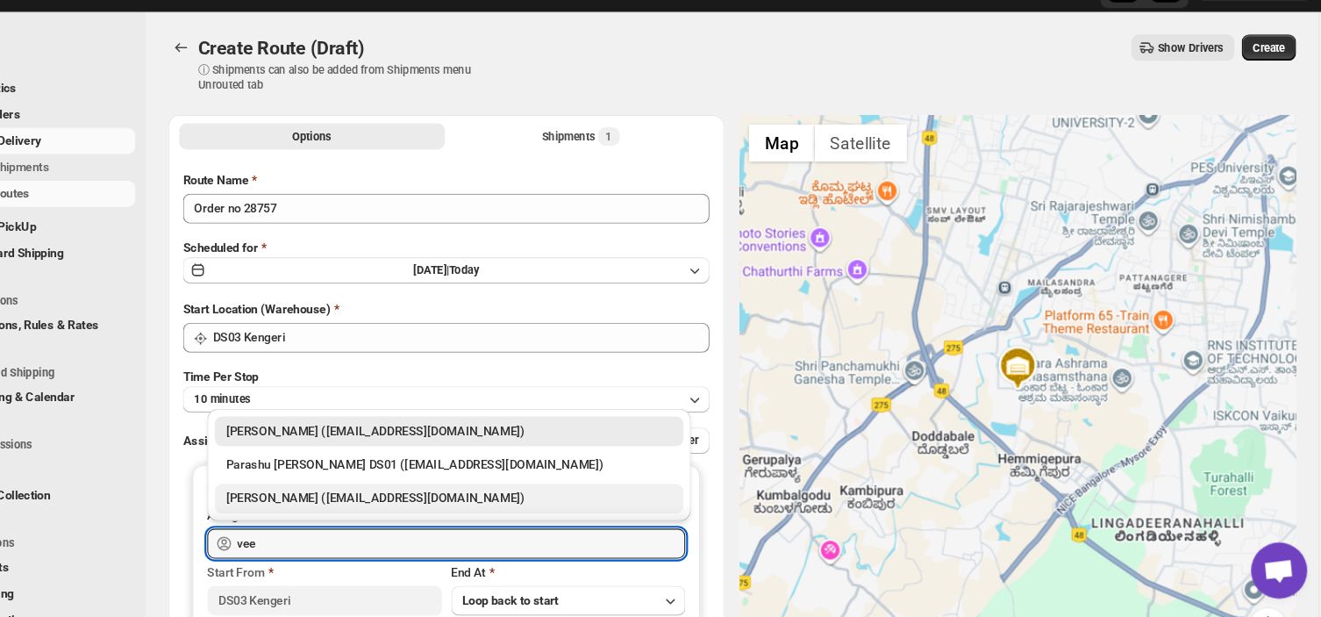
click at [392, 501] on div "[PERSON_NAME] ([EMAIL_ADDRESS][DOMAIN_NAME])" at bounding box center [495, 505] width 418 height 18
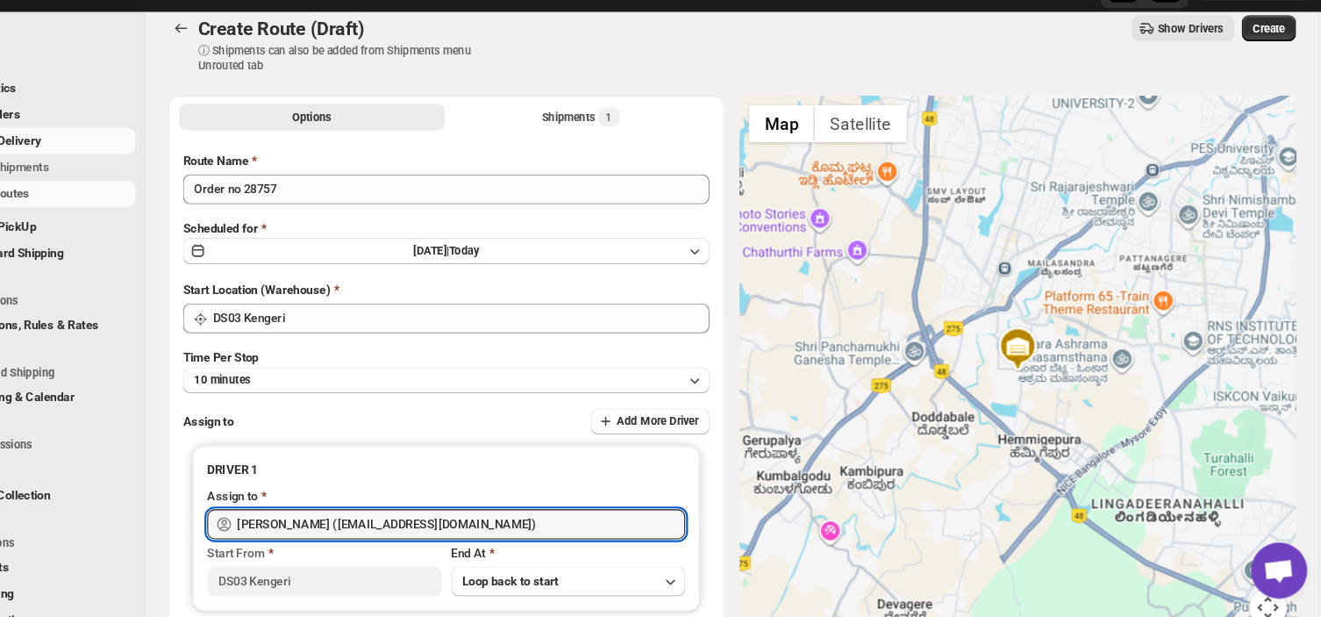
scroll to position [18, 0]
click at [547, 535] on input "[PERSON_NAME] ([EMAIL_ADDRESS][DOMAIN_NAME])" at bounding box center [506, 529] width 420 height 28
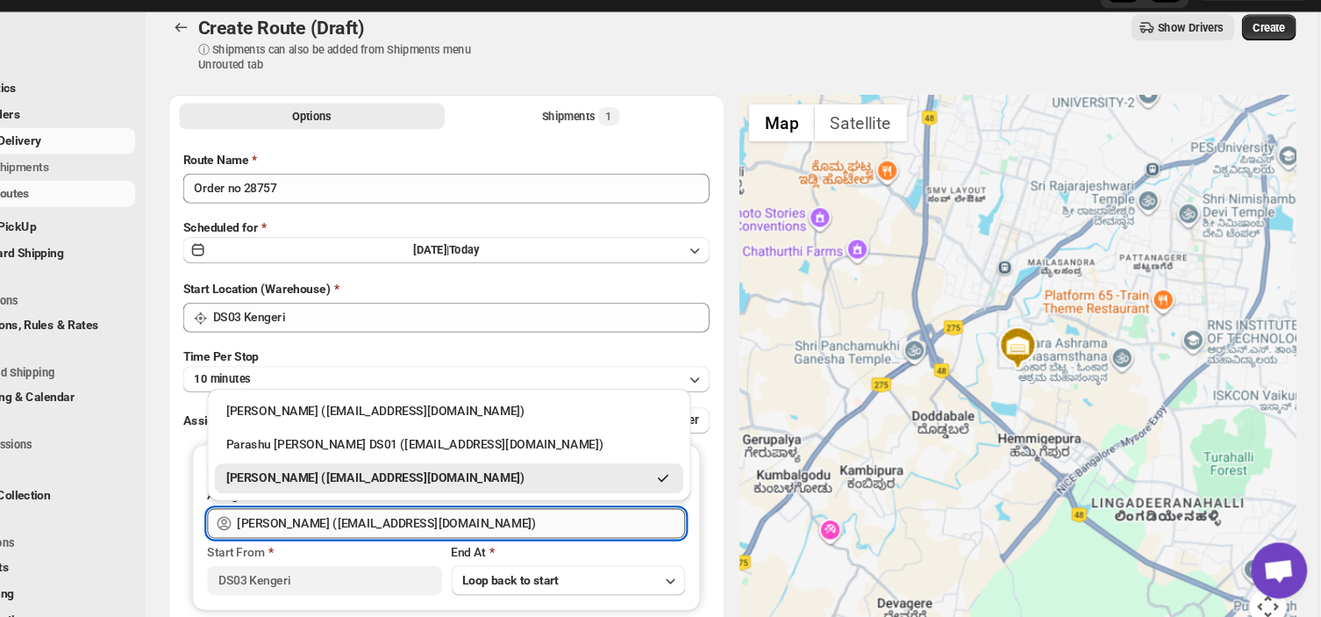
click at [539, 523] on input "[PERSON_NAME] ([EMAIL_ADDRESS][DOMAIN_NAME])" at bounding box center [506, 529] width 420 height 28
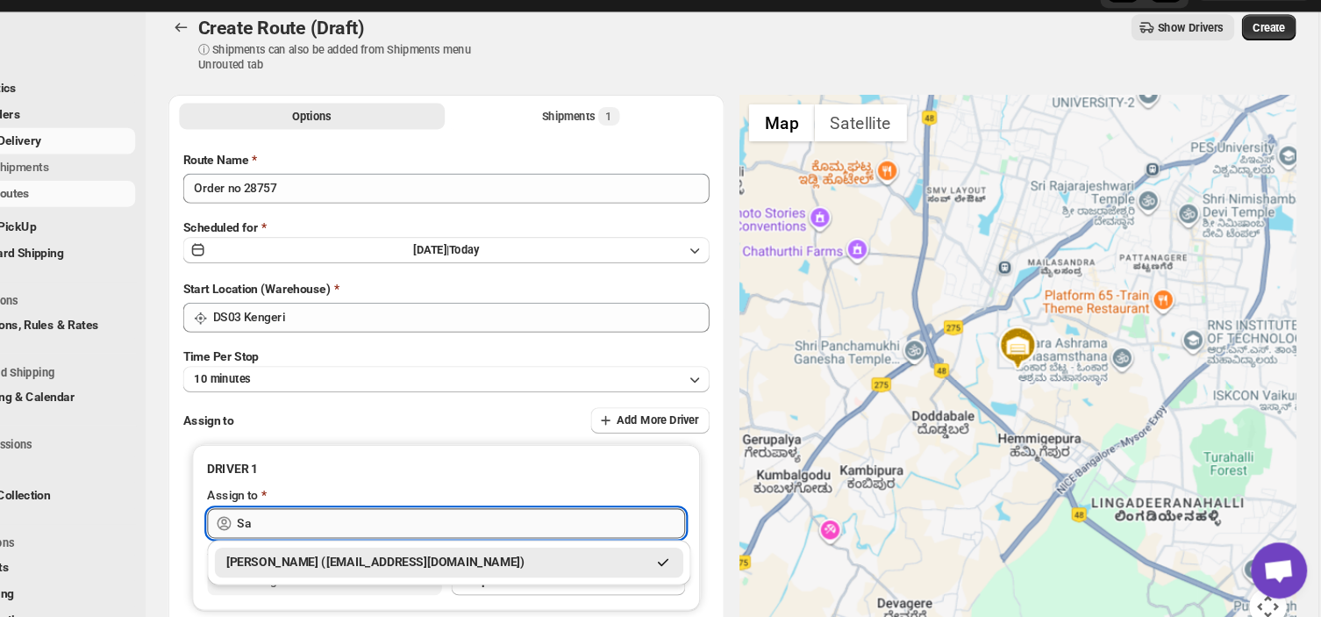
type input "S"
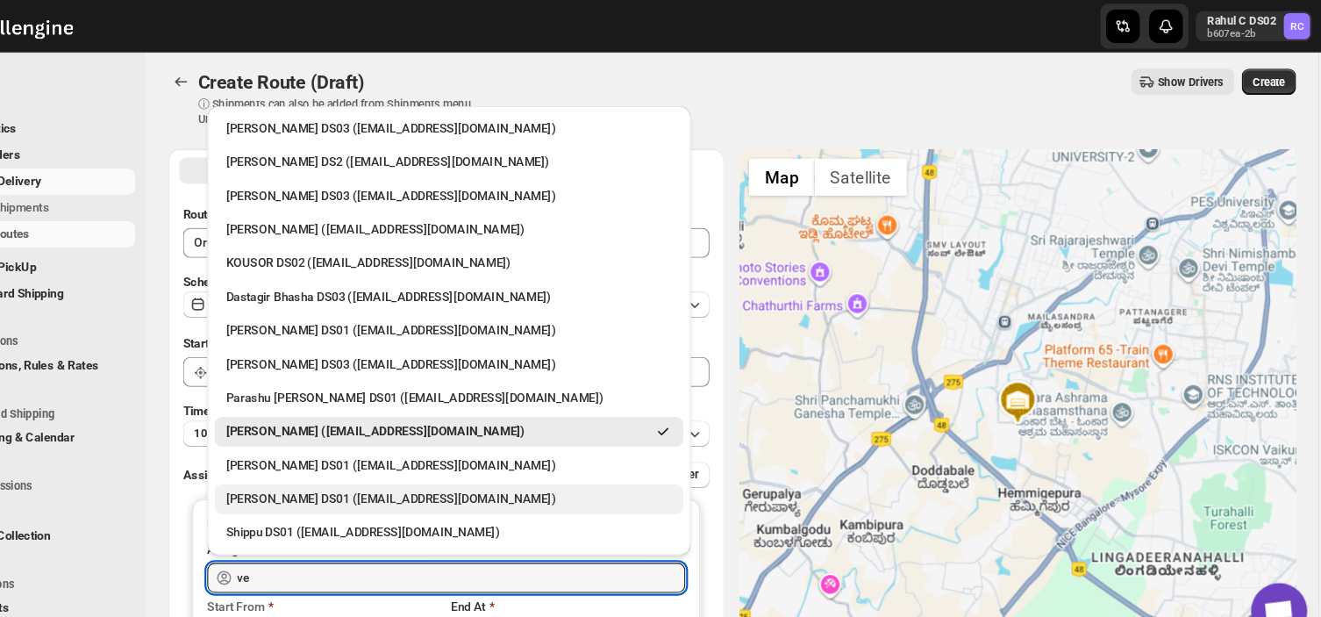
scroll to position [0, 0]
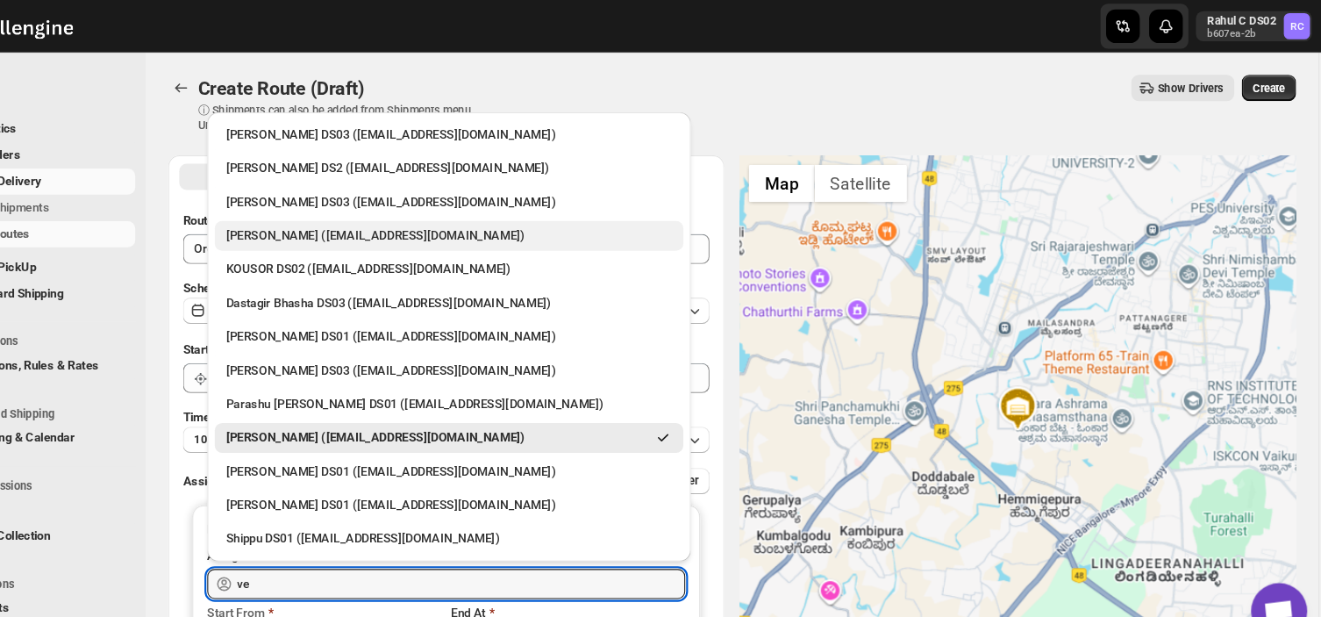
click at [366, 216] on div "[PERSON_NAME] ([EMAIL_ADDRESS][DOMAIN_NAME])" at bounding box center [495, 221] width 418 height 18
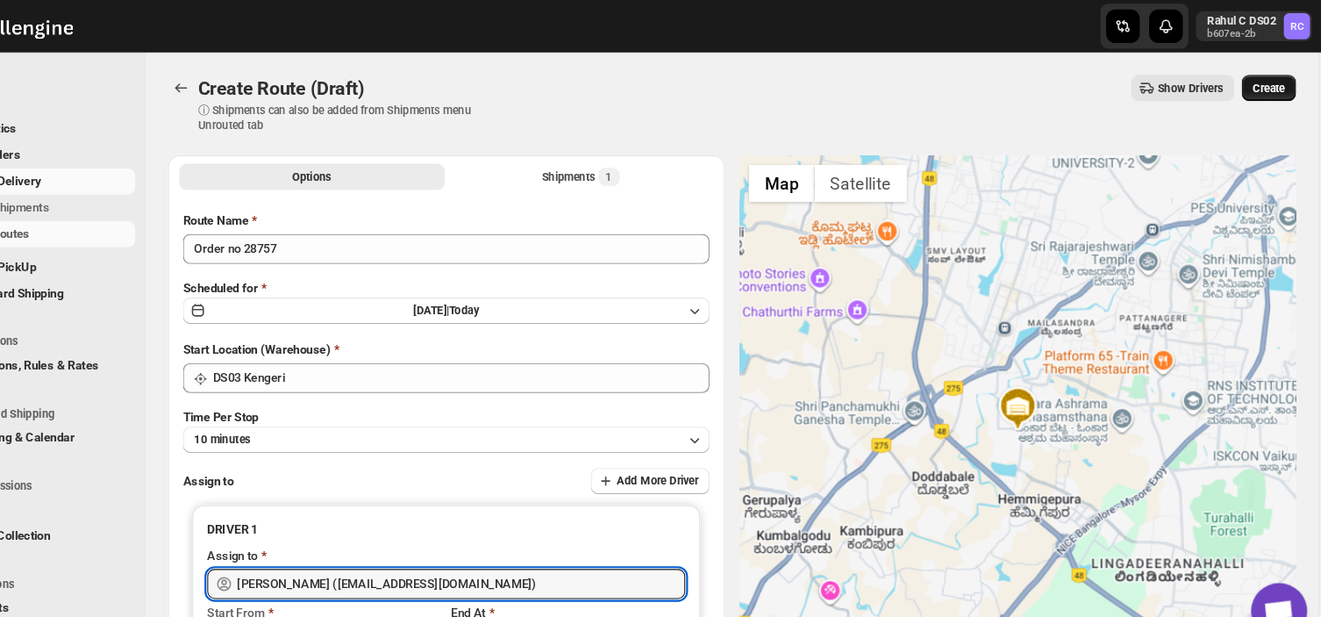
type input "[PERSON_NAME] ([EMAIL_ADDRESS][DOMAIN_NAME])"
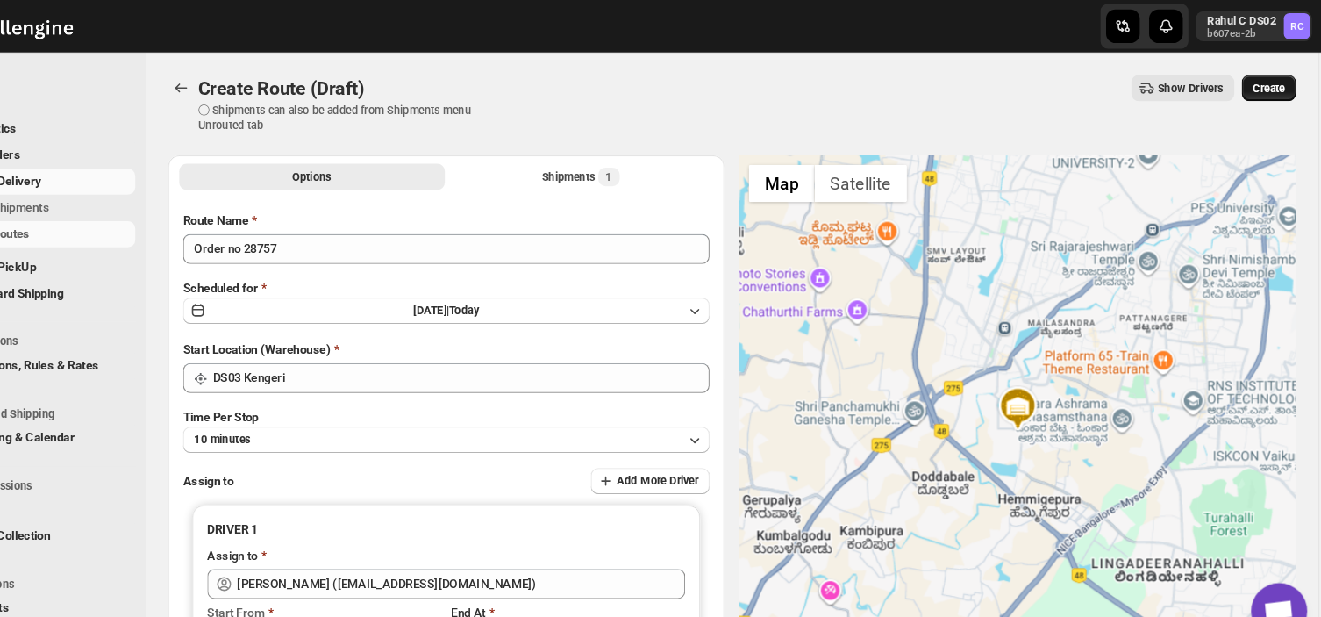
click at [1277, 74] on button "Create" at bounding box center [1264, 82] width 51 height 25
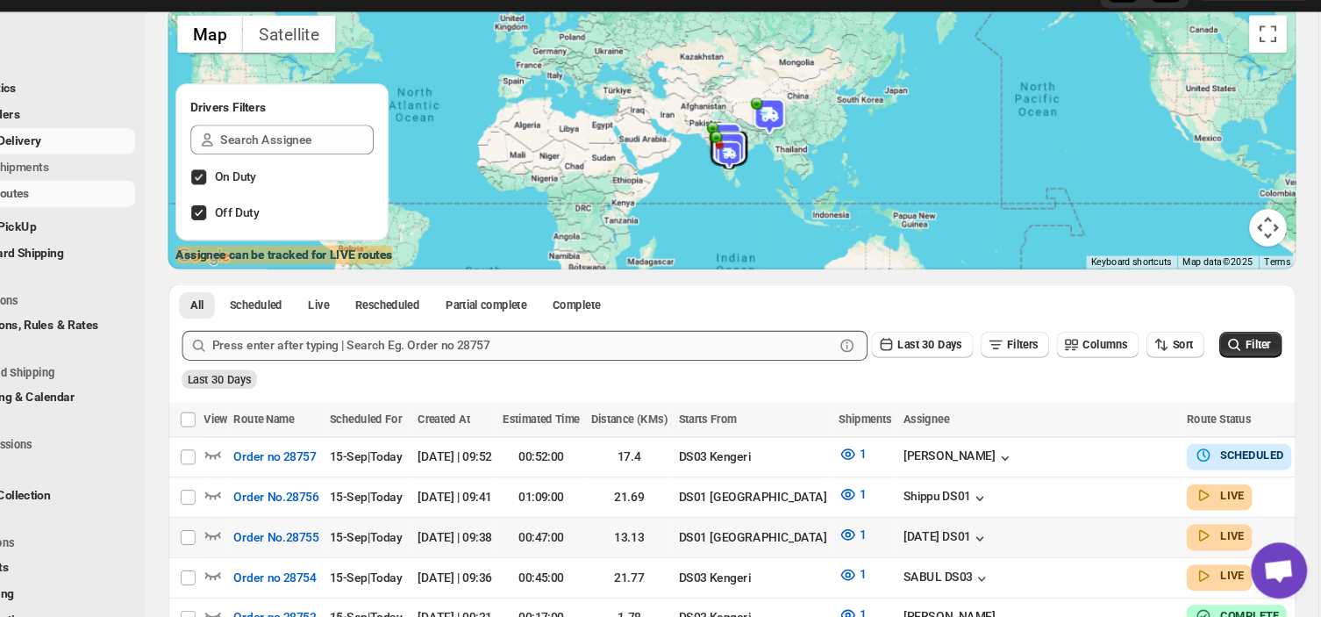
scroll to position [128, 0]
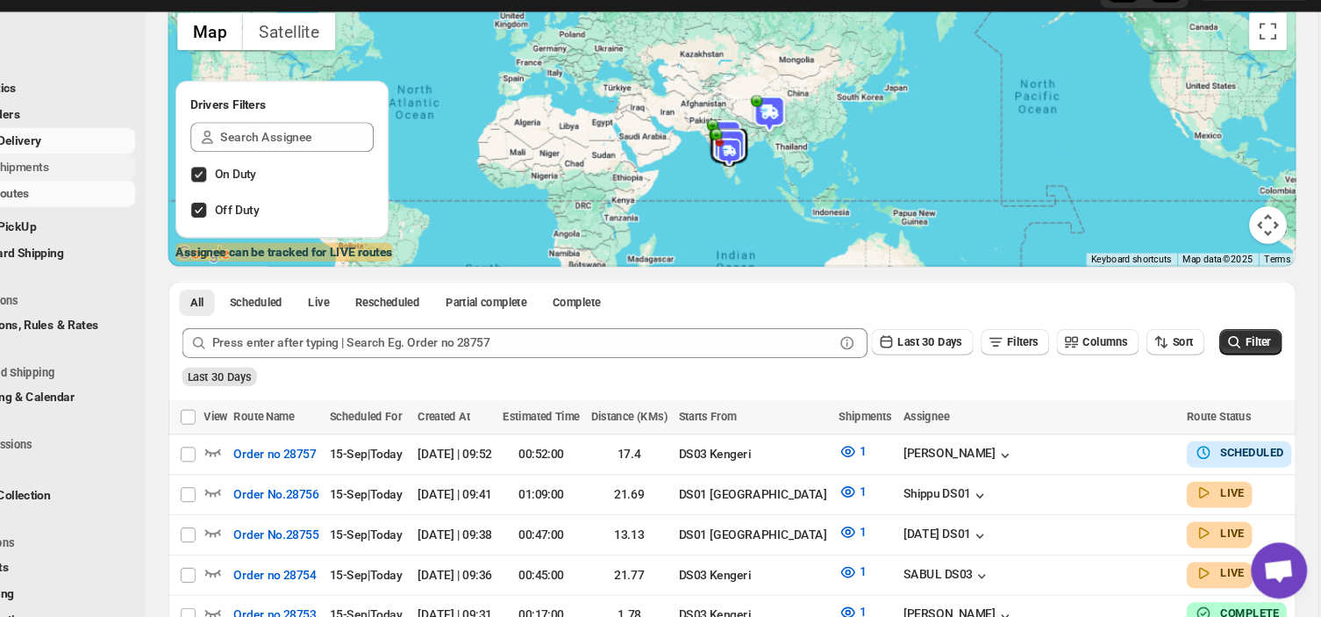
click at [153, 195] on span "Shipments" at bounding box center [132, 195] width 131 height 18
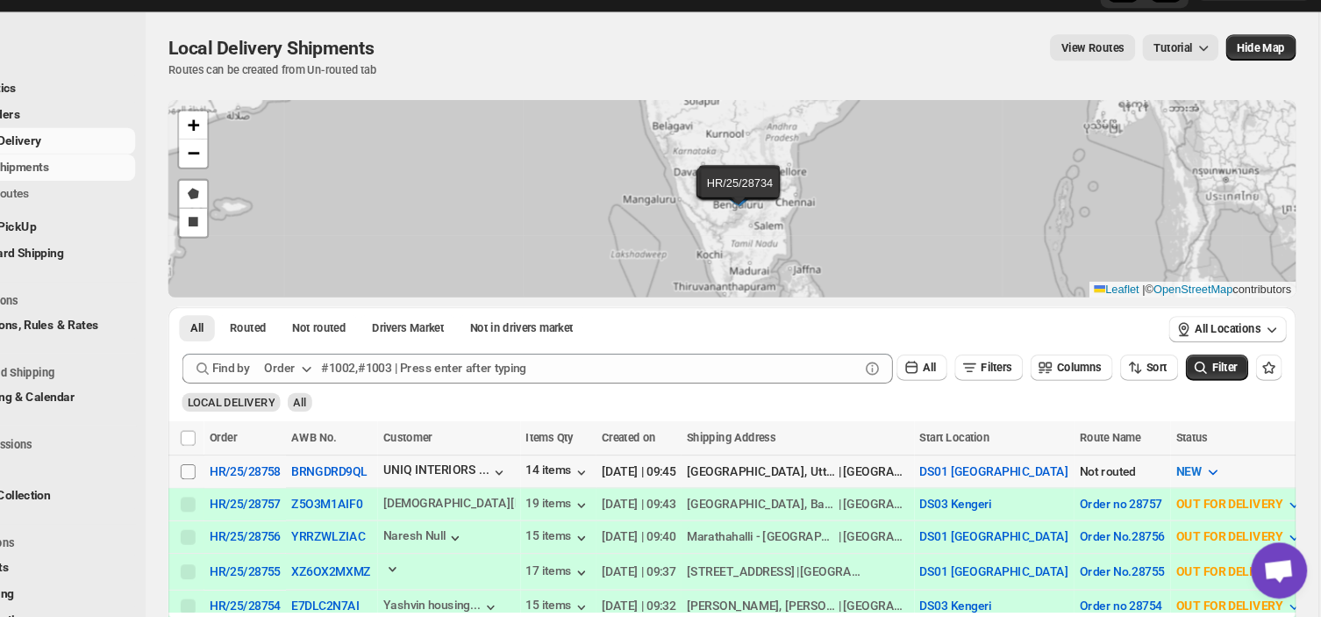
click at [247, 480] on input "Select shipment" at bounding box center [250, 480] width 14 height 14
checkbox input "true"
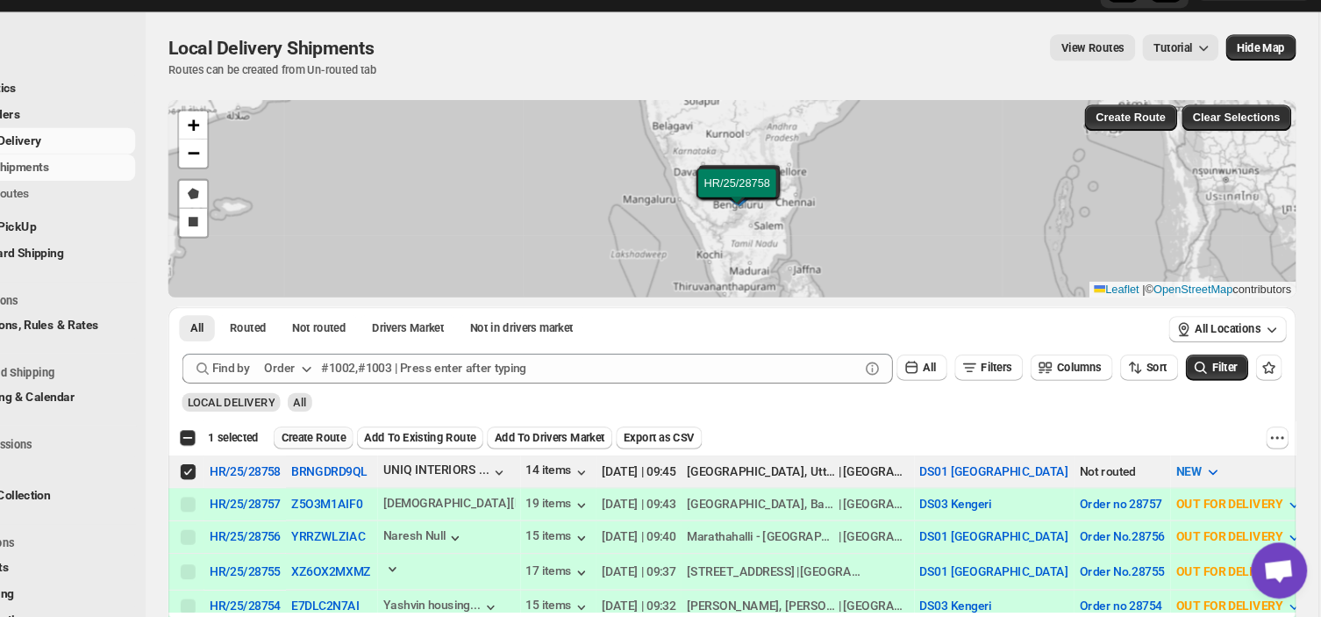
click at [375, 445] on span "Create Route" at bounding box center [368, 448] width 61 height 14
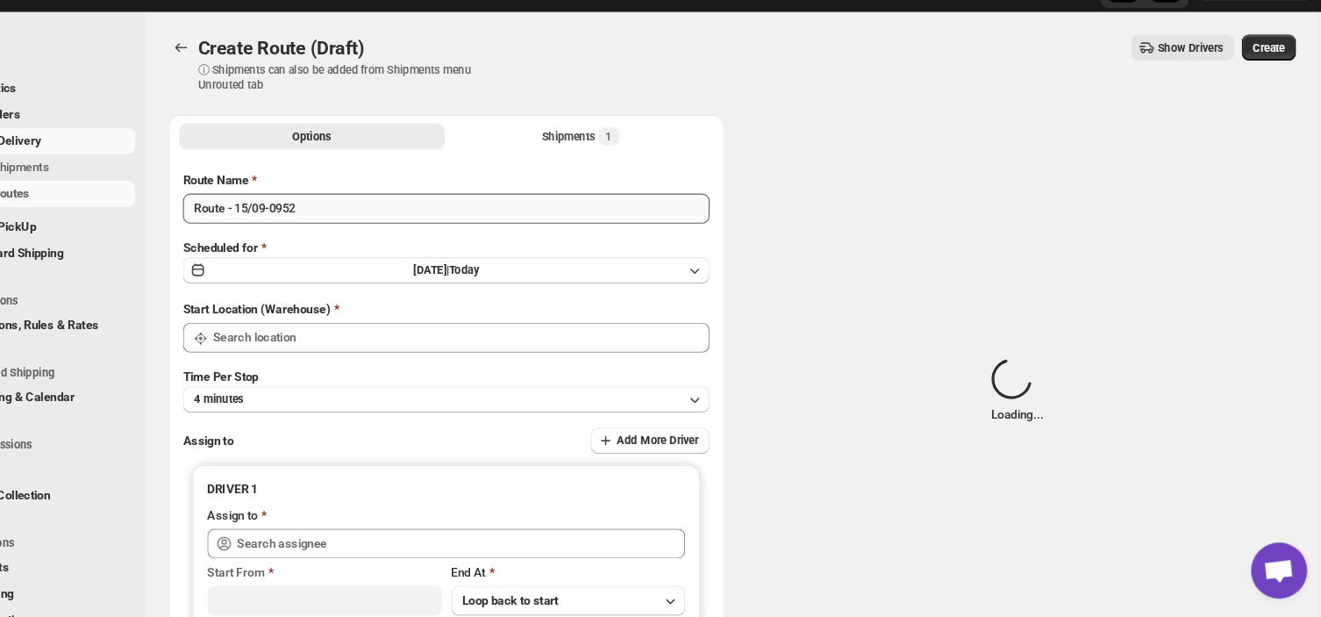
type input "DS01 [GEOGRAPHIC_DATA]"
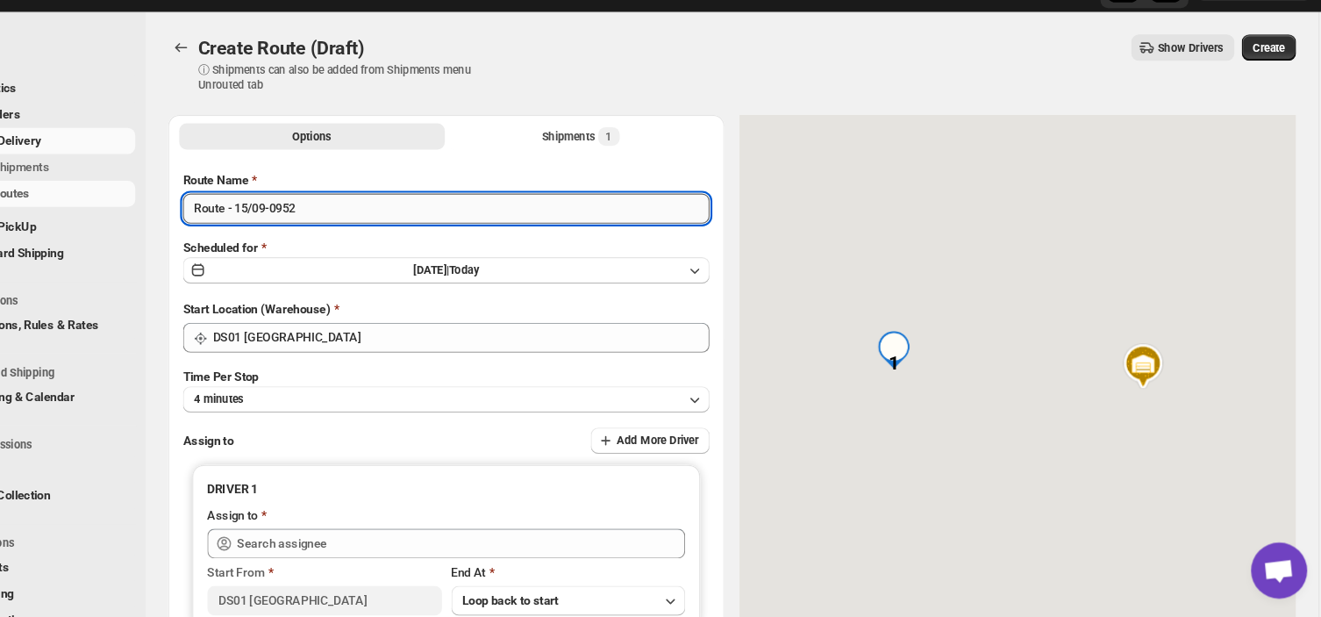
click at [359, 233] on input "Route - 15/09-0952" at bounding box center [493, 233] width 494 height 28
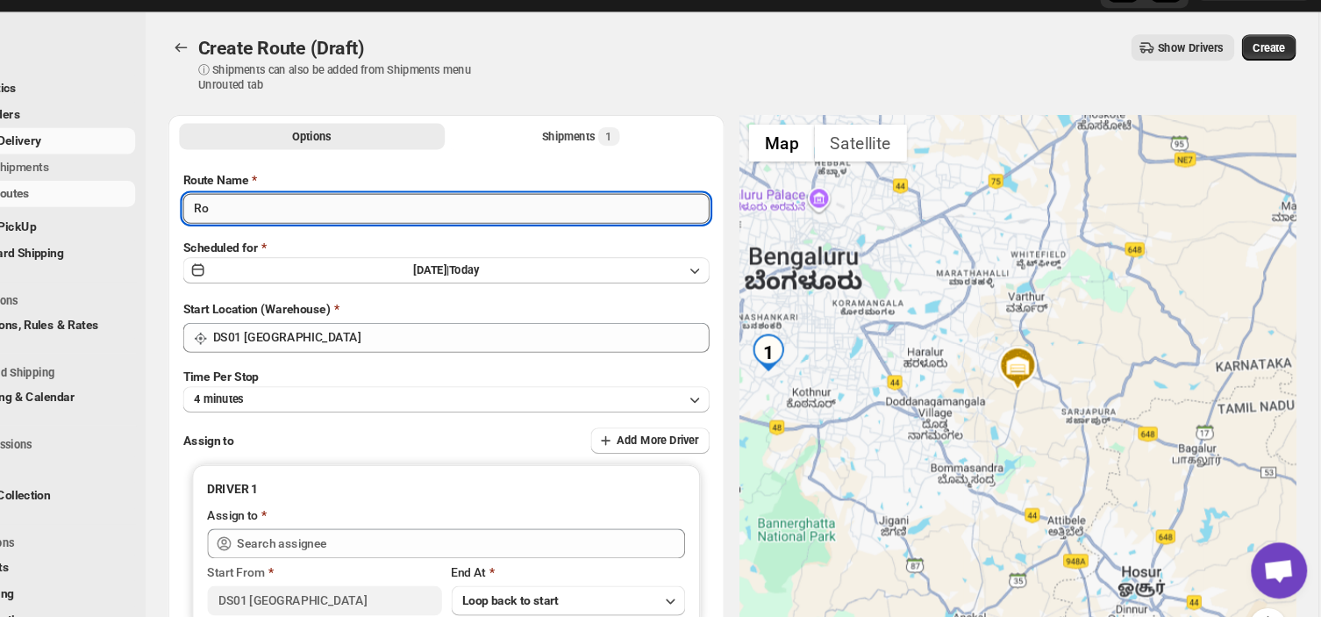
type input "R"
type input "Order no 28758"
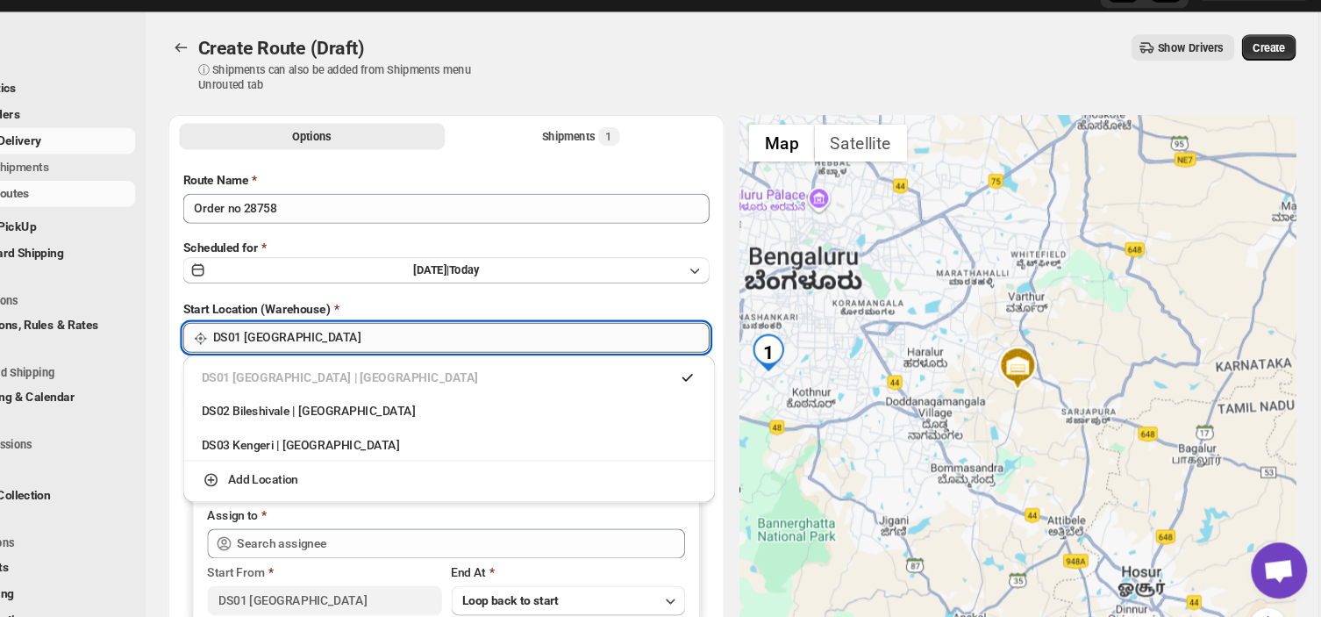
click at [412, 348] on input "DS01 [GEOGRAPHIC_DATA]" at bounding box center [507, 354] width 466 height 28
click at [324, 454] on div "DS03 Kengeri | Bengaluru" at bounding box center [495, 455] width 464 height 18
type input "DS03 Kengeri"
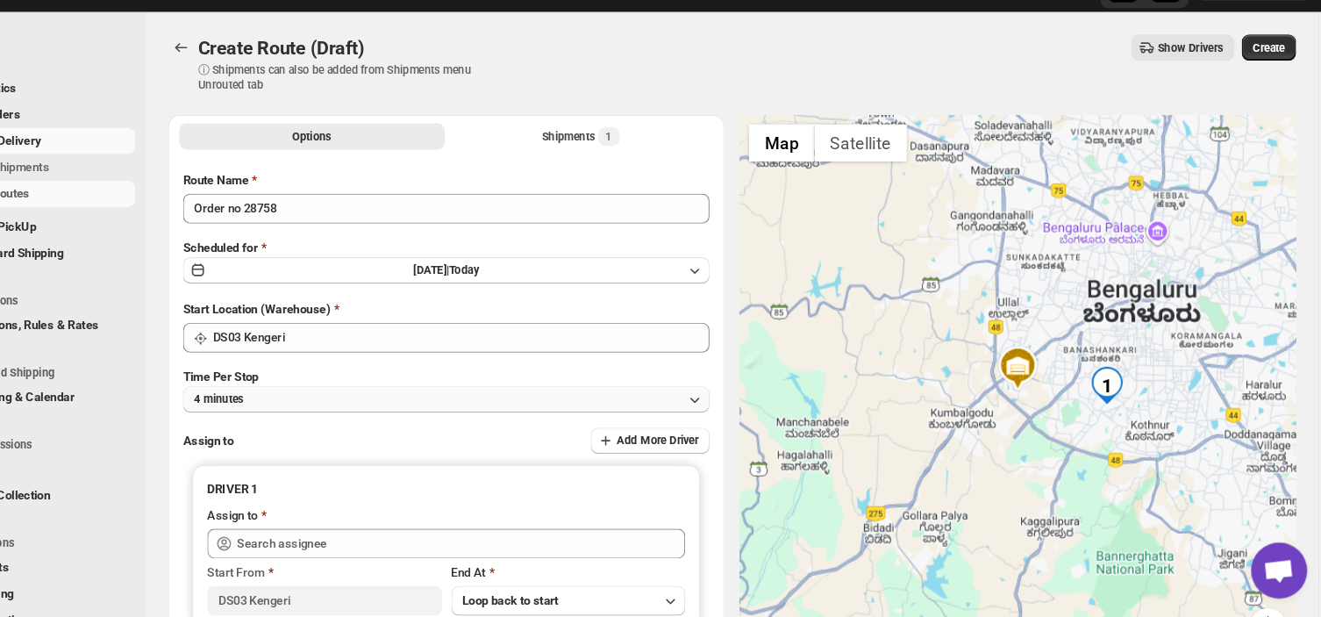
click at [342, 412] on button "4 minutes" at bounding box center [493, 412] width 494 height 25
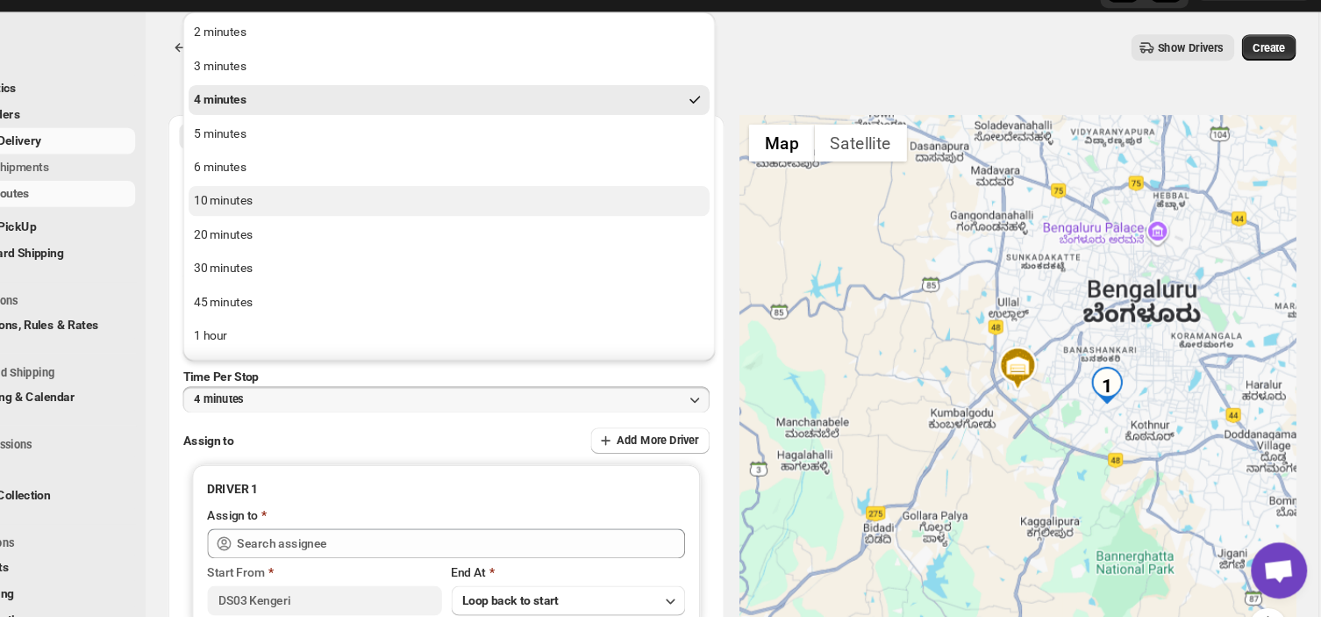
click at [296, 223] on div "10 minutes" at bounding box center [283, 227] width 55 height 18
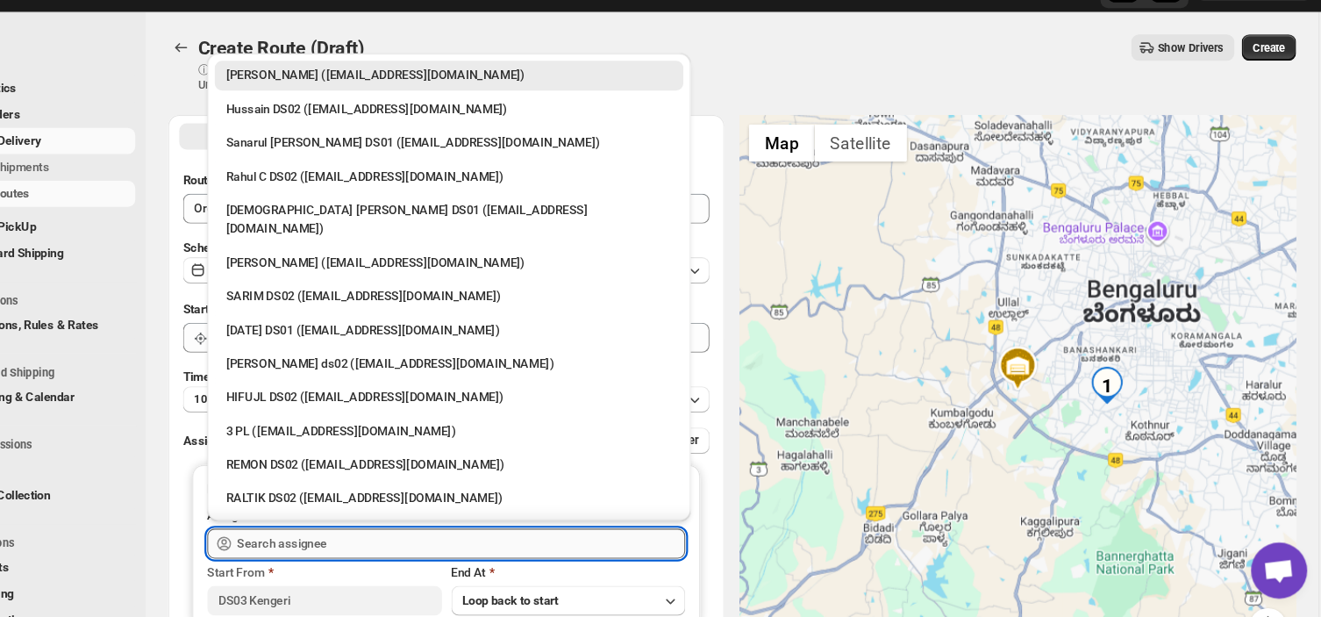
click at [399, 554] on input "text" at bounding box center [506, 547] width 420 height 28
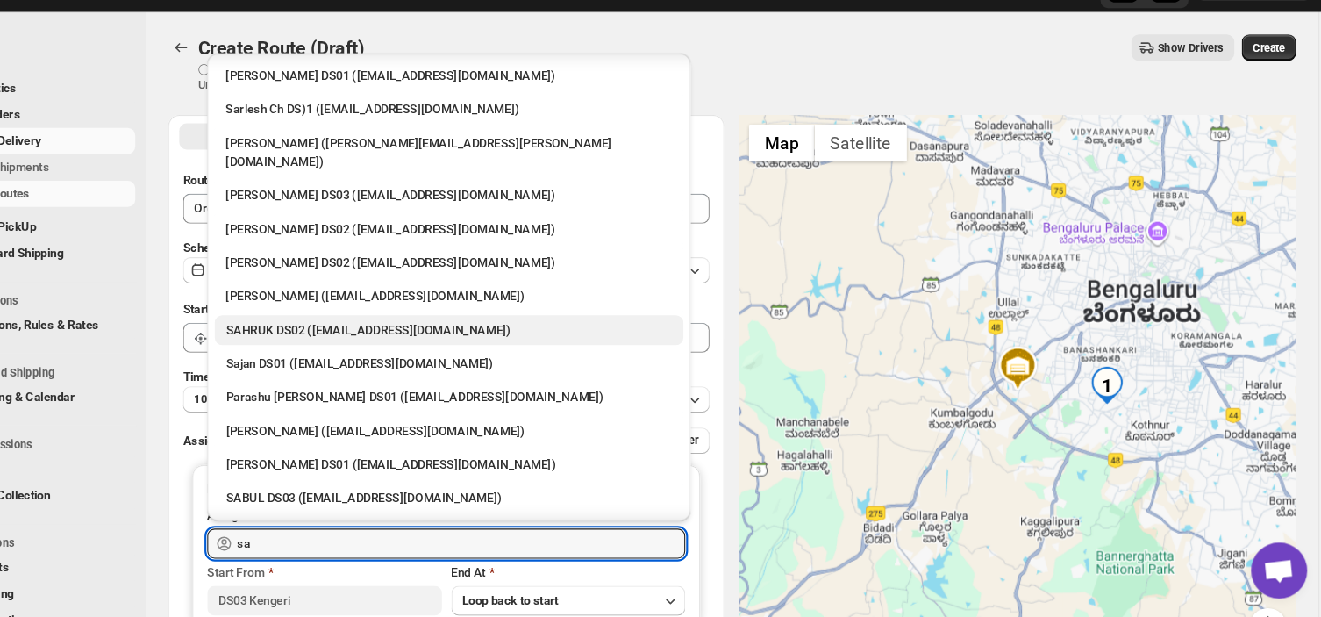
scroll to position [156, 0]
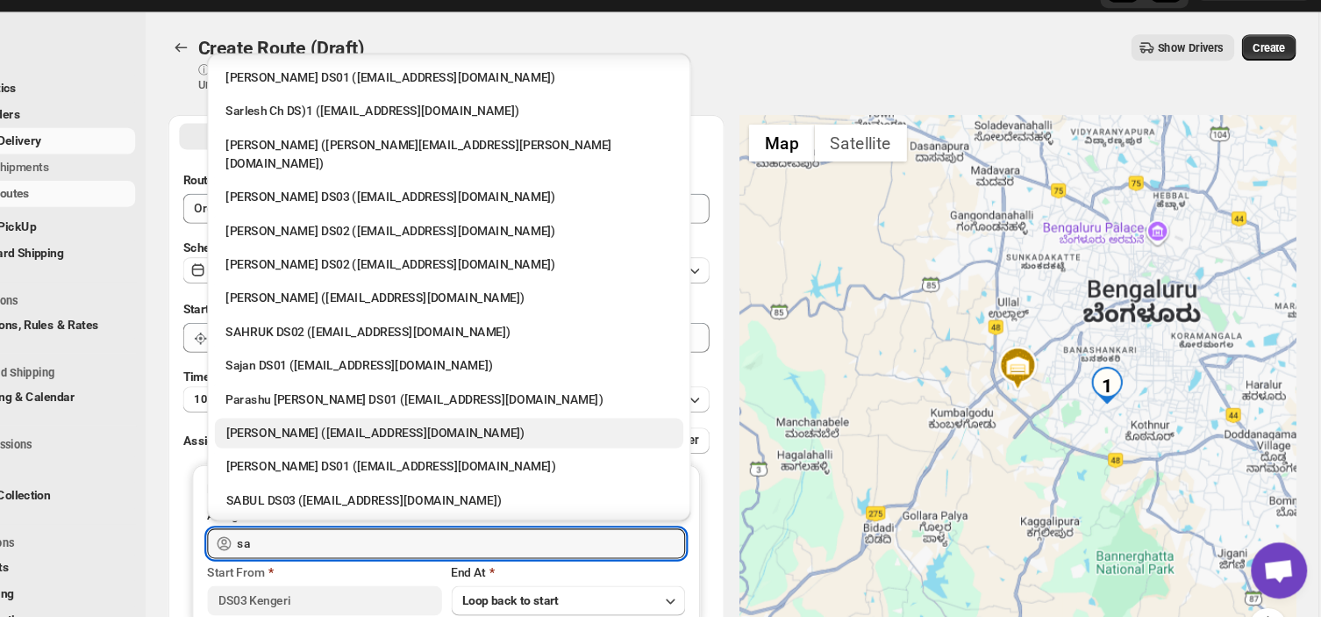
click at [382, 435] on div "[PERSON_NAME] ([EMAIL_ADDRESS][DOMAIN_NAME])" at bounding box center [495, 444] width 418 height 18
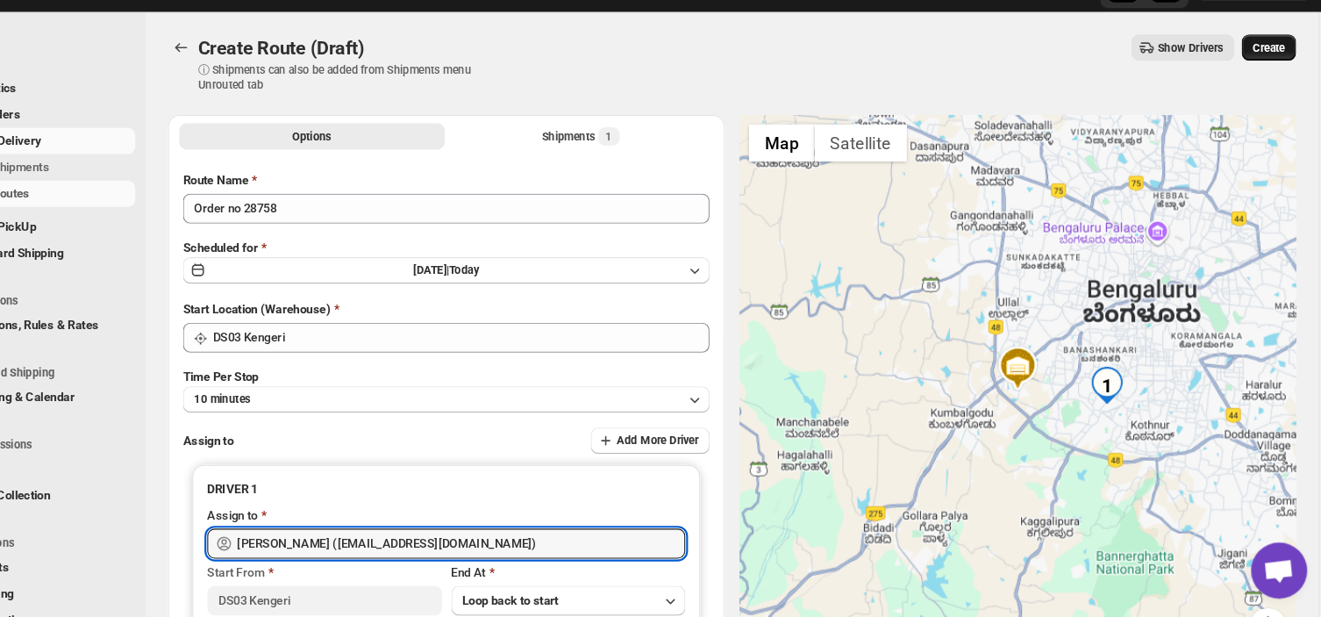
type input "[PERSON_NAME] ([EMAIL_ADDRESS][DOMAIN_NAME])"
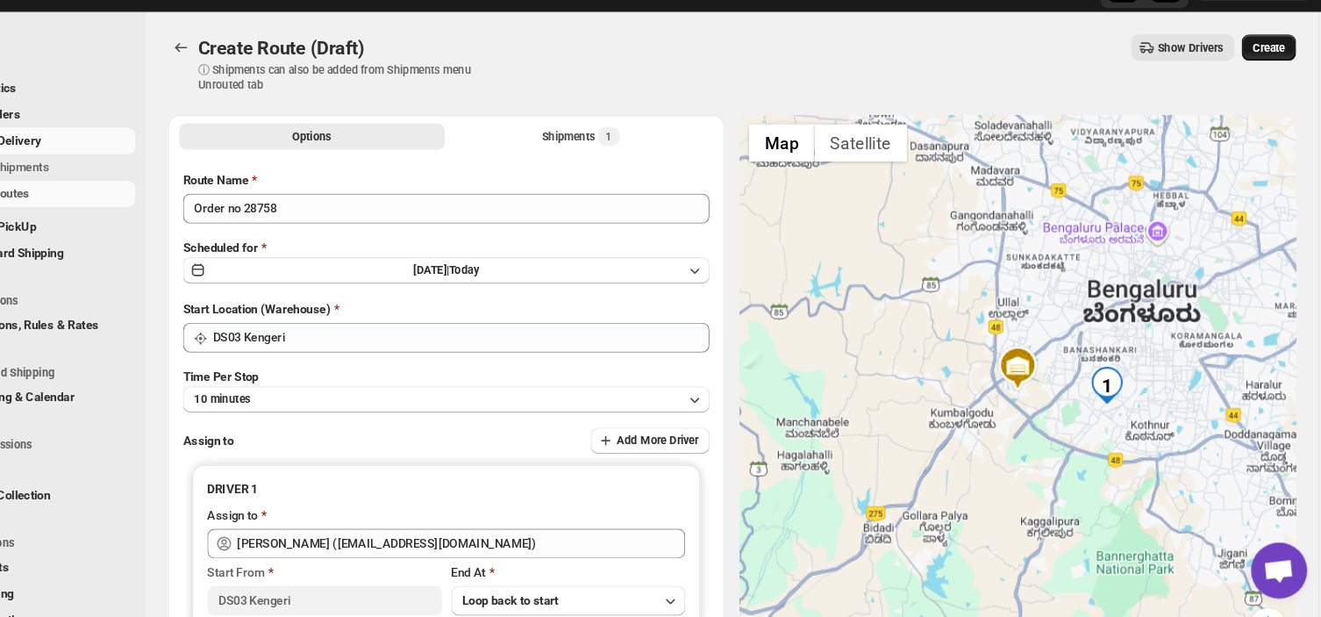
click at [1270, 77] on span "Create" at bounding box center [1264, 82] width 30 height 14
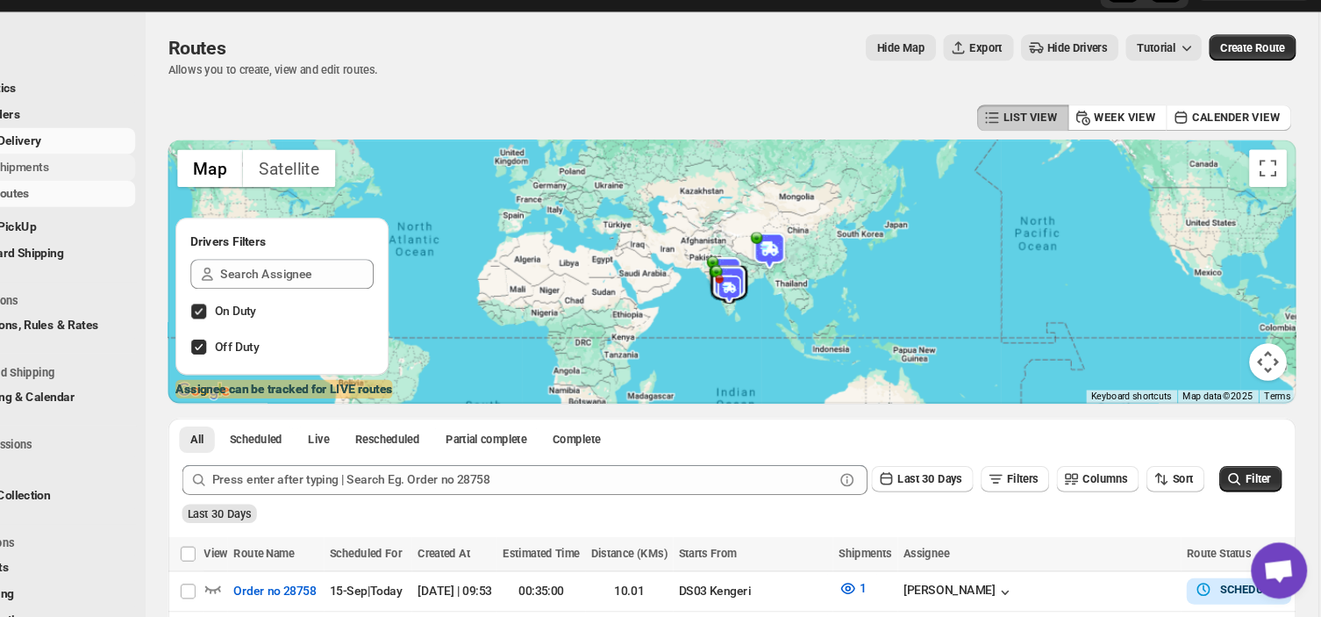
click at [132, 201] on span "Shipments" at bounding box center [132, 195] width 131 height 18
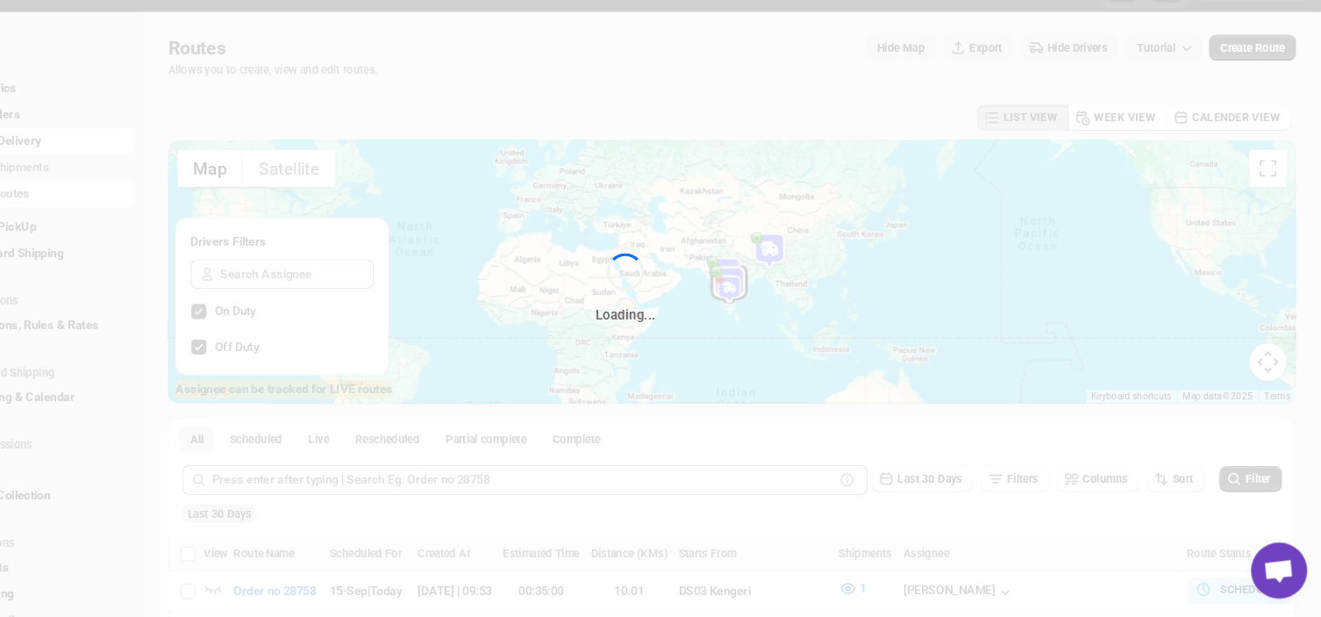
click at [138, 196] on div "Loading..." at bounding box center [660, 308] width 1321 height 617
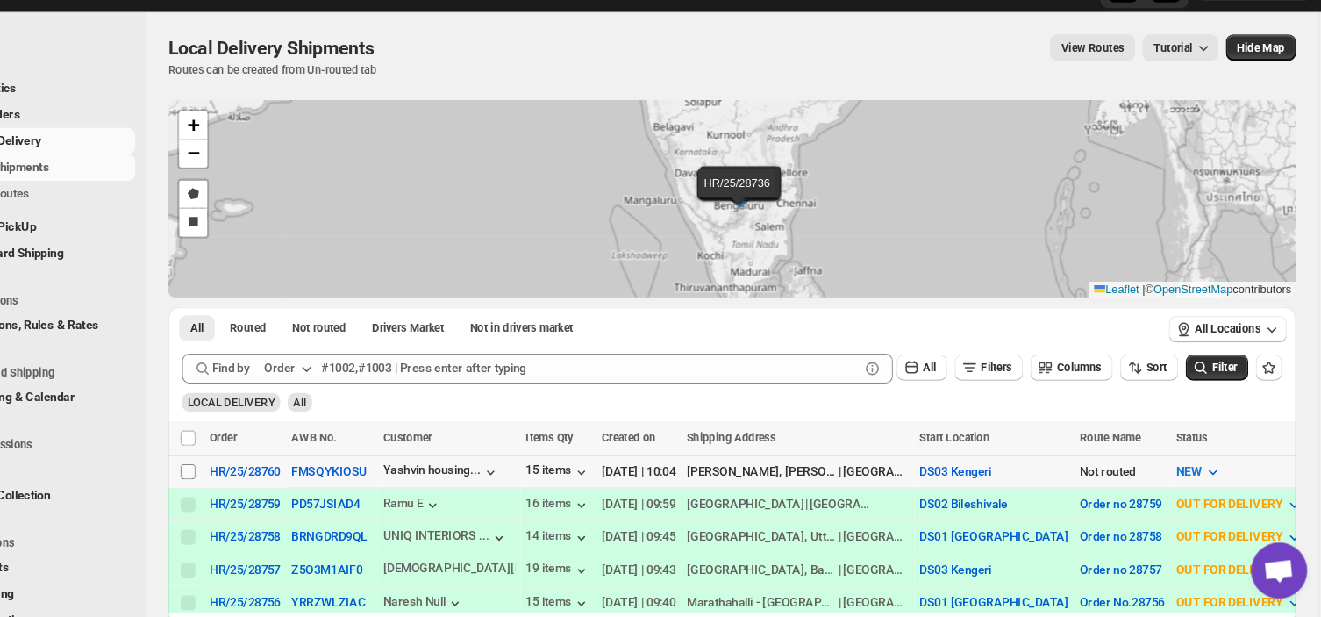
click at [249, 476] on input "Select shipment" at bounding box center [250, 480] width 14 height 14
checkbox input "true"
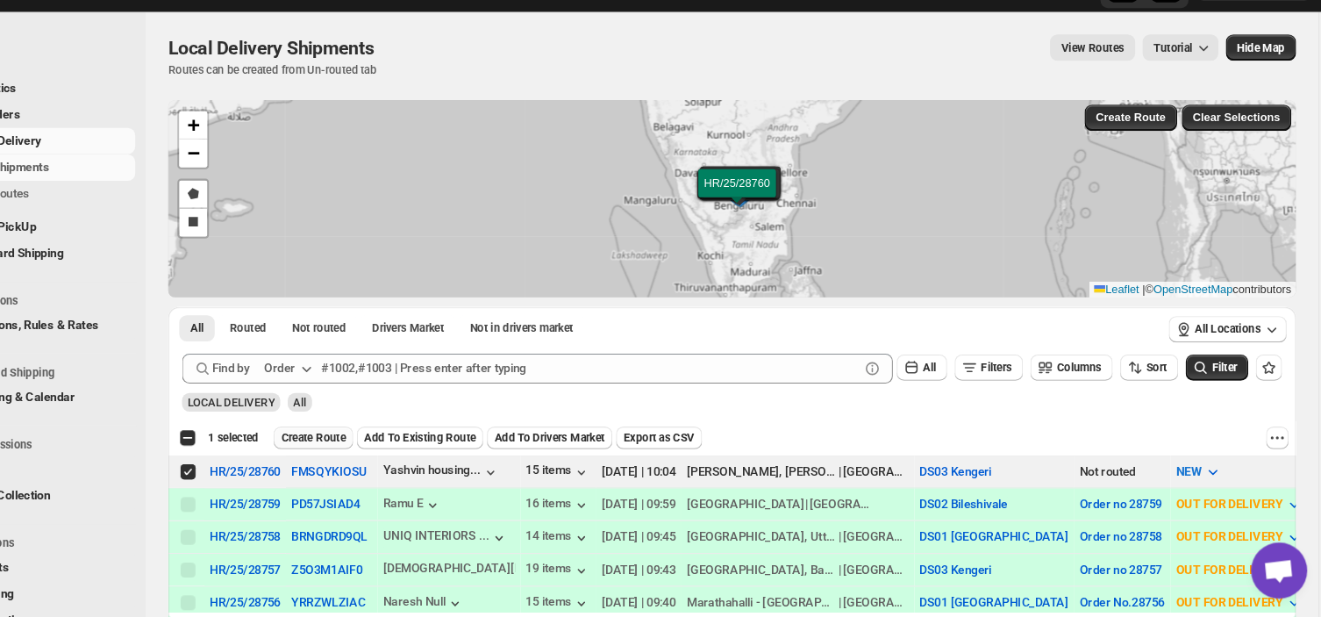
click at [367, 449] on span "Create Route" at bounding box center [368, 448] width 61 height 14
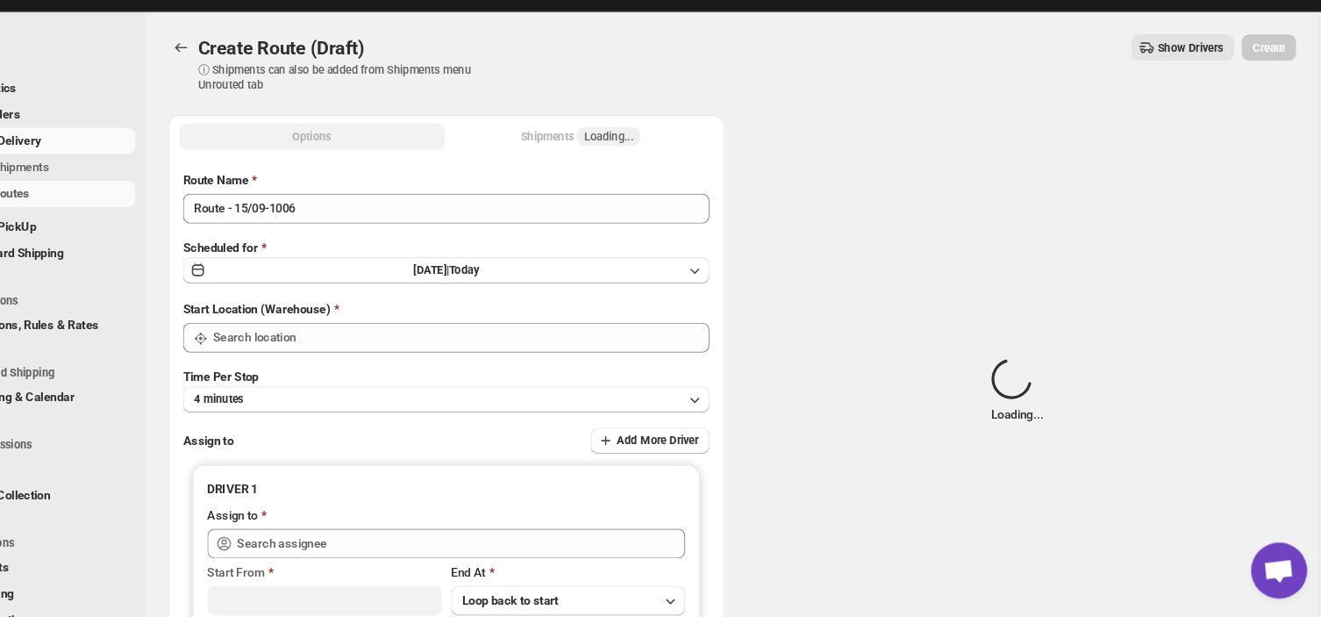
type input "DS03 Kengeri"
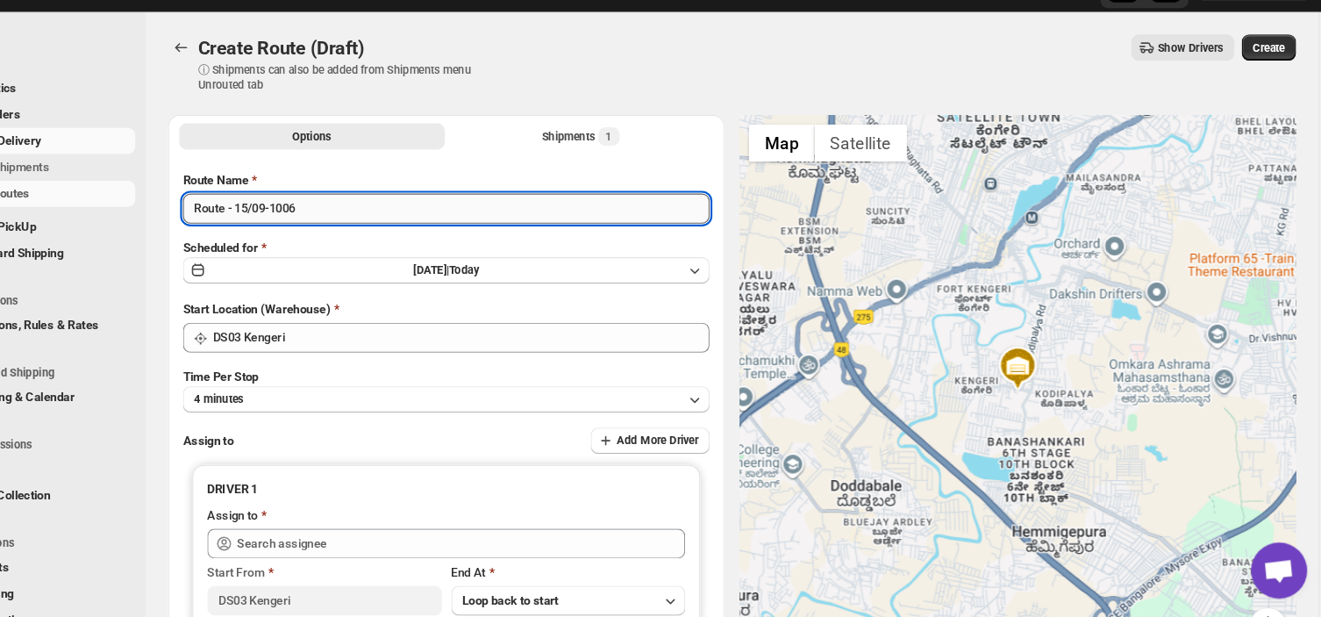
click at [366, 235] on input "Route - 15/09-1006" at bounding box center [493, 233] width 494 height 28
type input "R"
type input "Order no 28760"
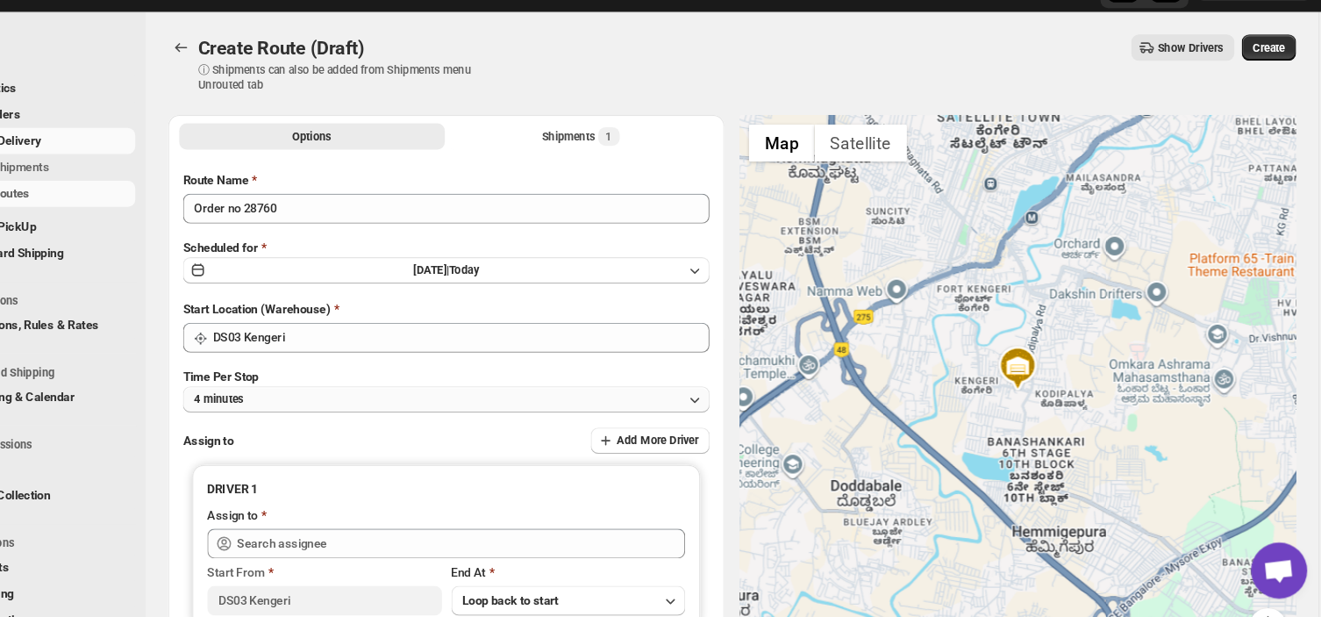
click at [349, 414] on button "4 minutes" at bounding box center [493, 412] width 494 height 25
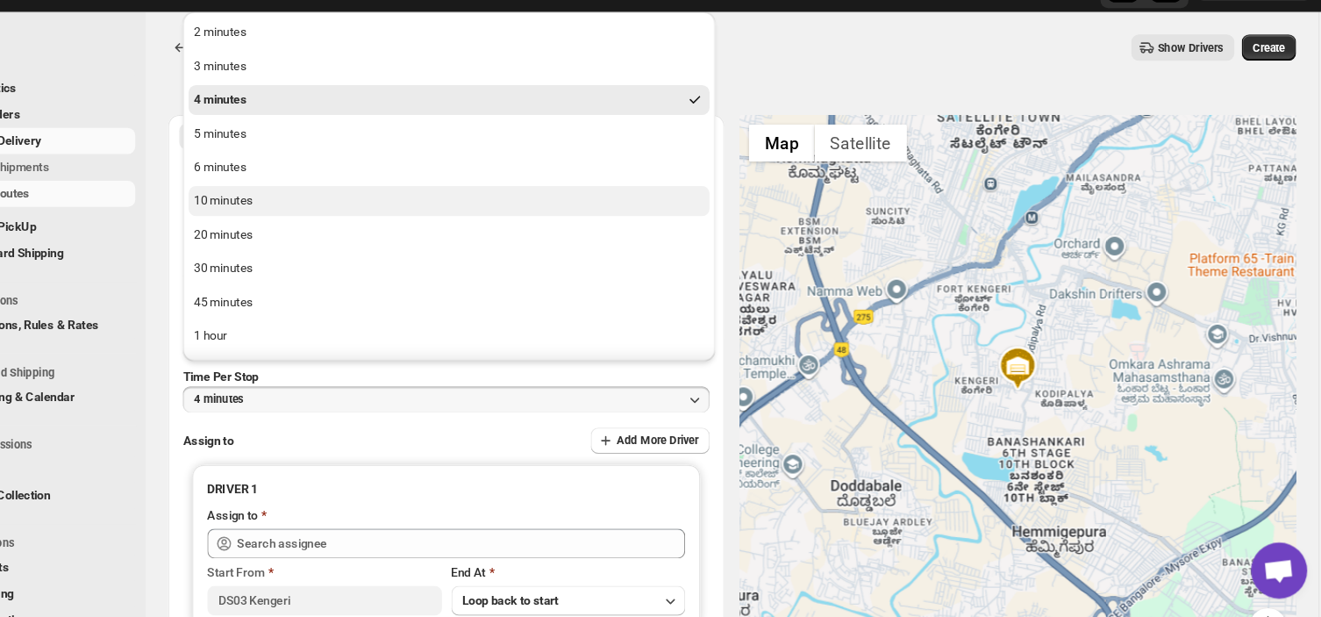
click at [290, 225] on div "10 minutes" at bounding box center [283, 227] width 55 height 18
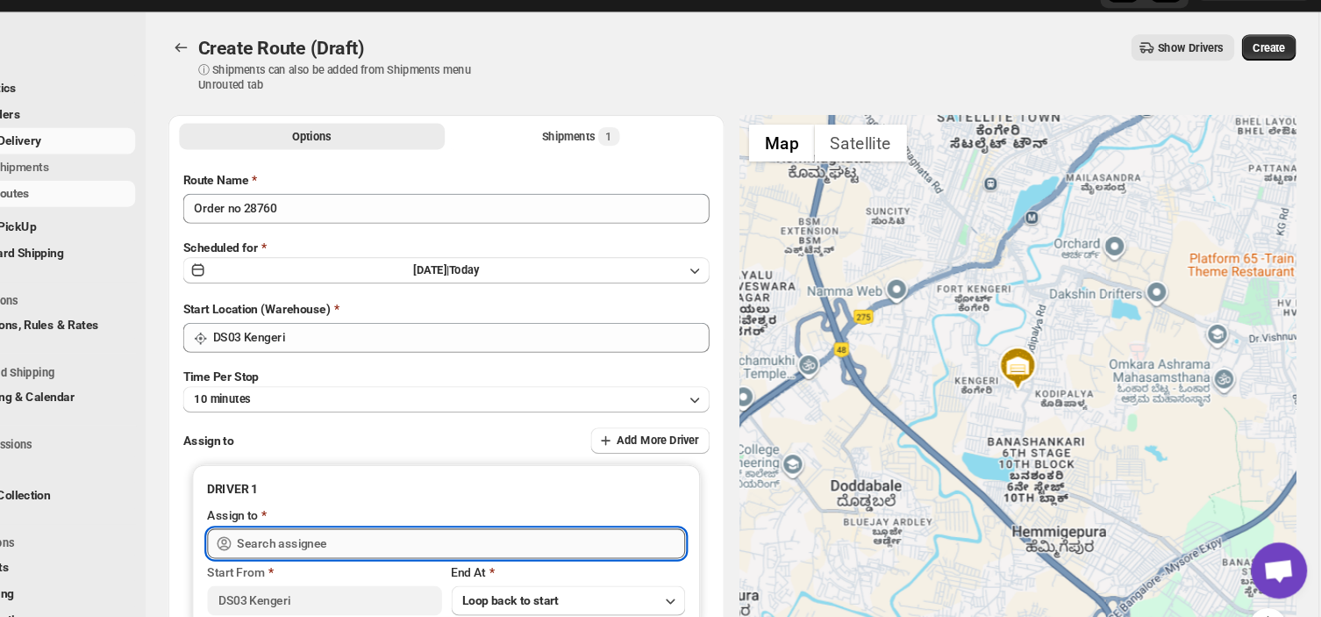
click at [409, 556] on input "text" at bounding box center [506, 547] width 420 height 28
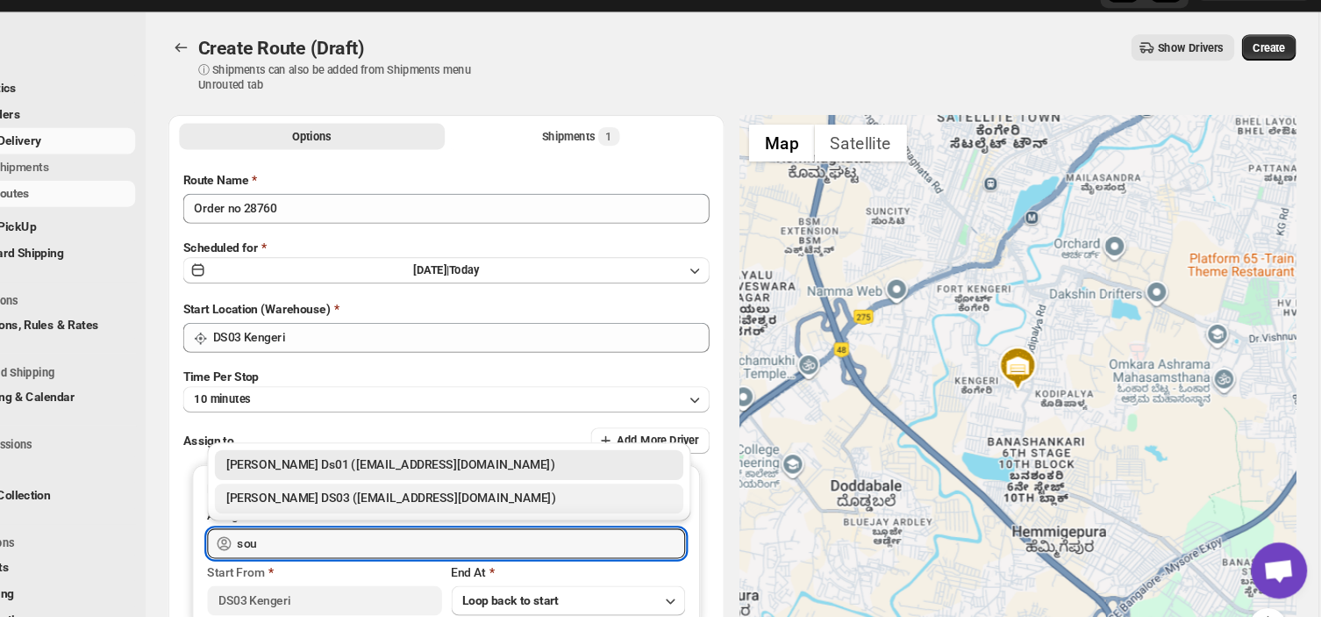
click at [406, 517] on div "[PERSON_NAME] DS03 ([EMAIL_ADDRESS][DOMAIN_NAME])" at bounding box center [494, 505] width 439 height 28
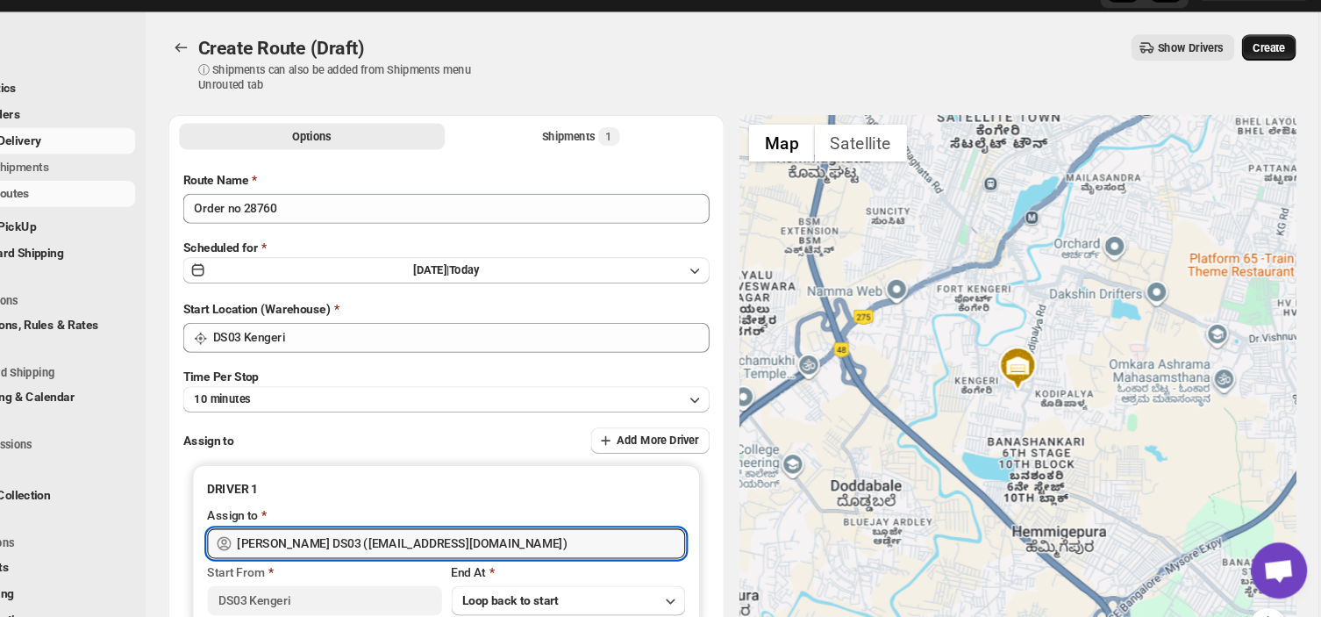
type input "[PERSON_NAME] DS03 ([EMAIL_ADDRESS][DOMAIN_NAME])"
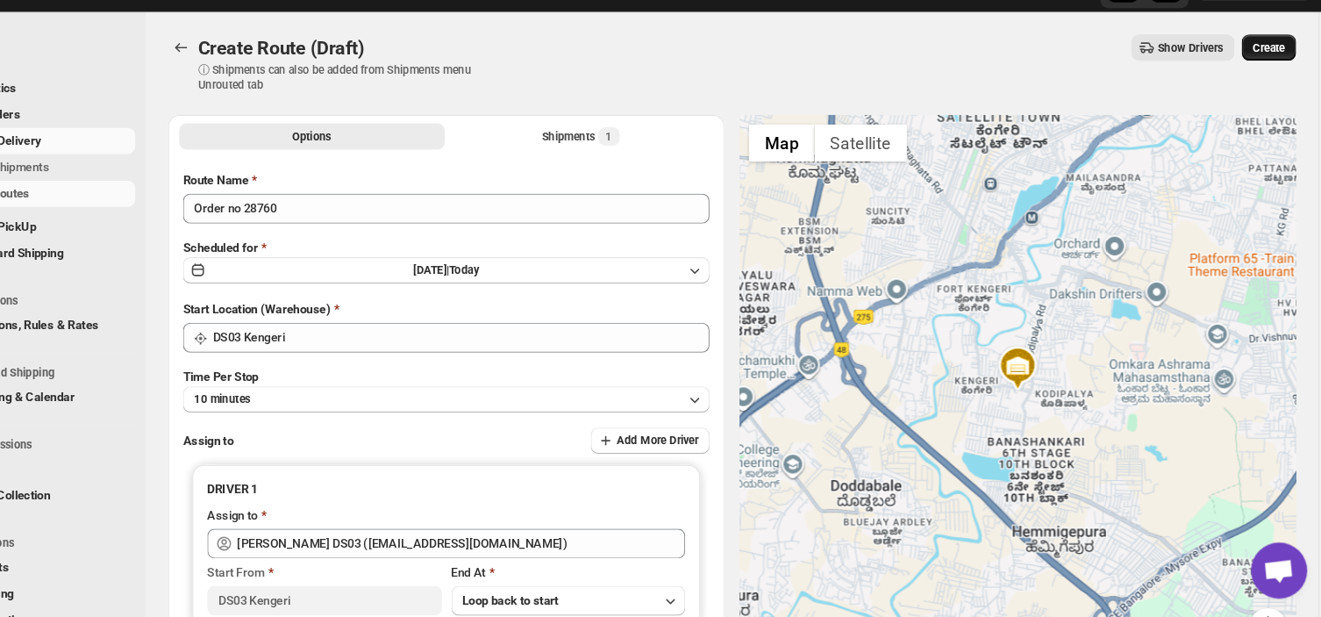
click at [1279, 77] on span "Create" at bounding box center [1264, 82] width 30 height 14
